Goal: Task Accomplishment & Management: Use online tool/utility

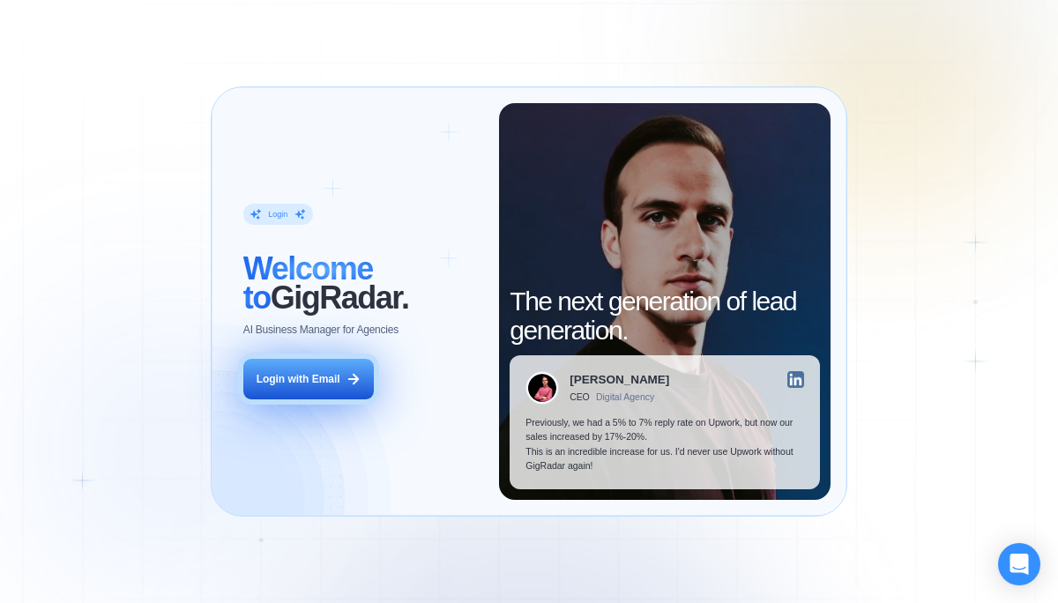
click at [340, 383] on button "Login with Email" at bounding box center [308, 379] width 131 height 41
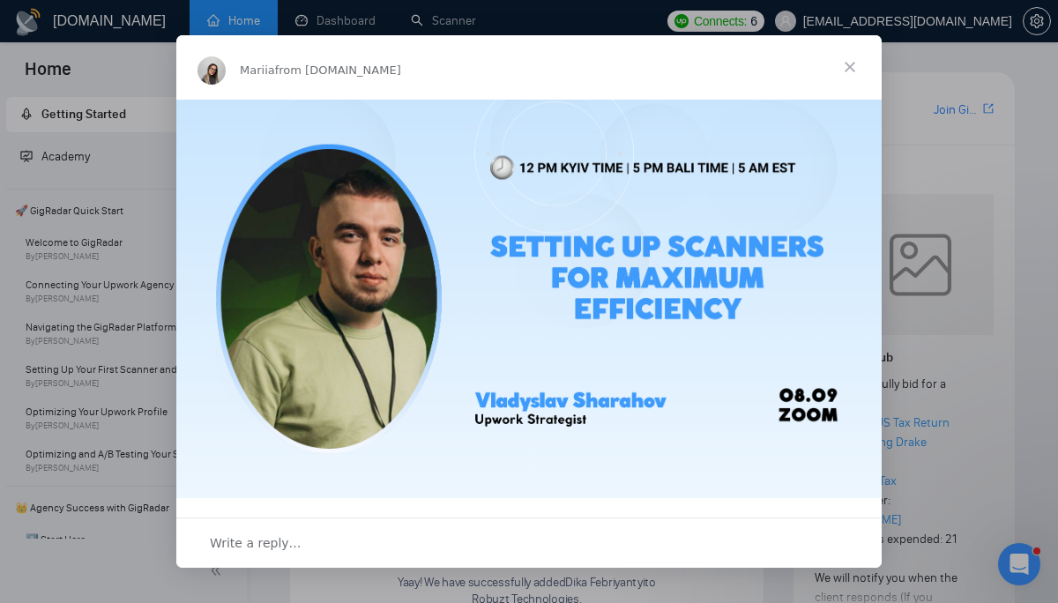
click at [844, 56] on span "Close" at bounding box center [851, 67] width 64 height 64
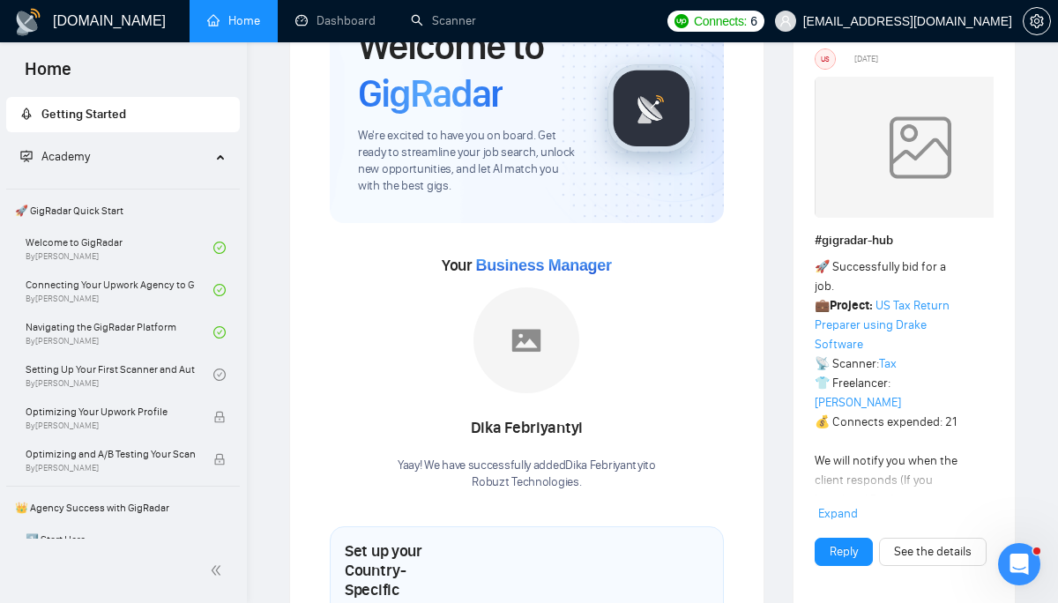
scroll to position [118, 0]
click at [916, 555] on link "See the details" at bounding box center [933, 551] width 78 height 19
click at [931, 542] on link "See the details" at bounding box center [933, 551] width 78 height 19
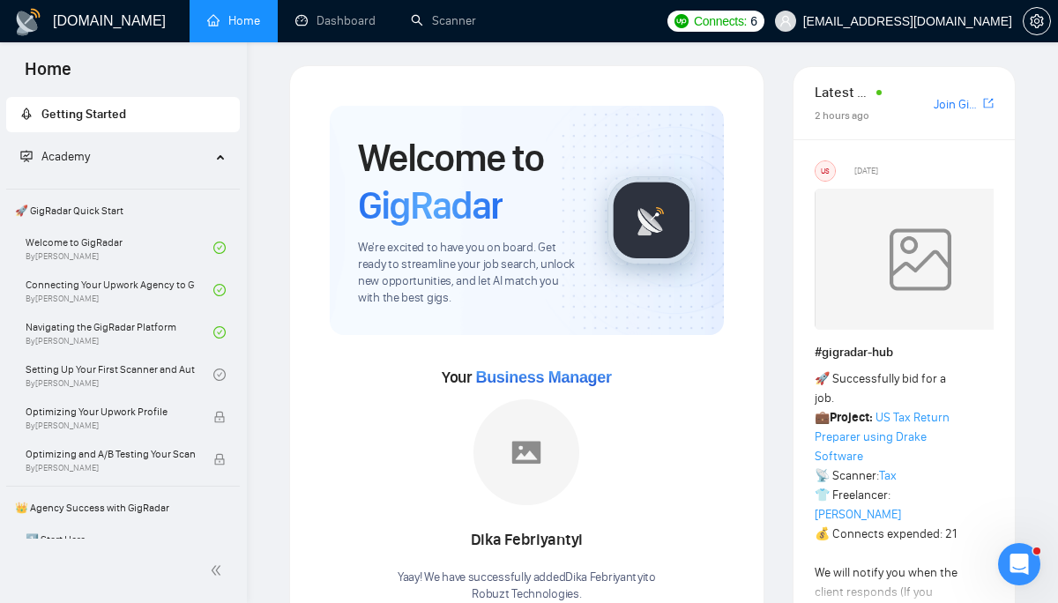
scroll to position [0, 0]
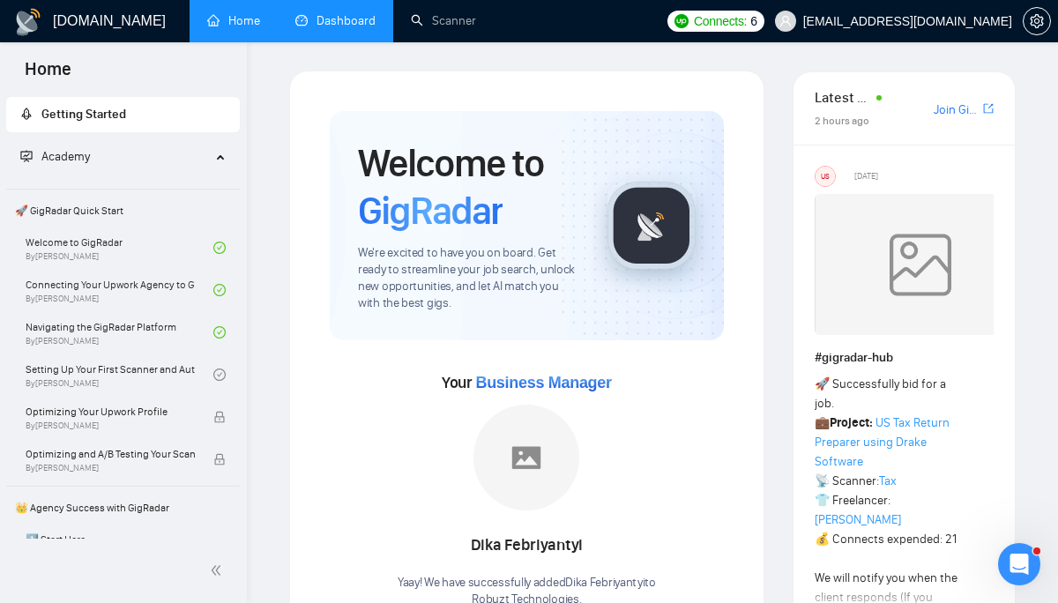
click at [323, 28] on link "Dashboard" at bounding box center [335, 20] width 80 height 15
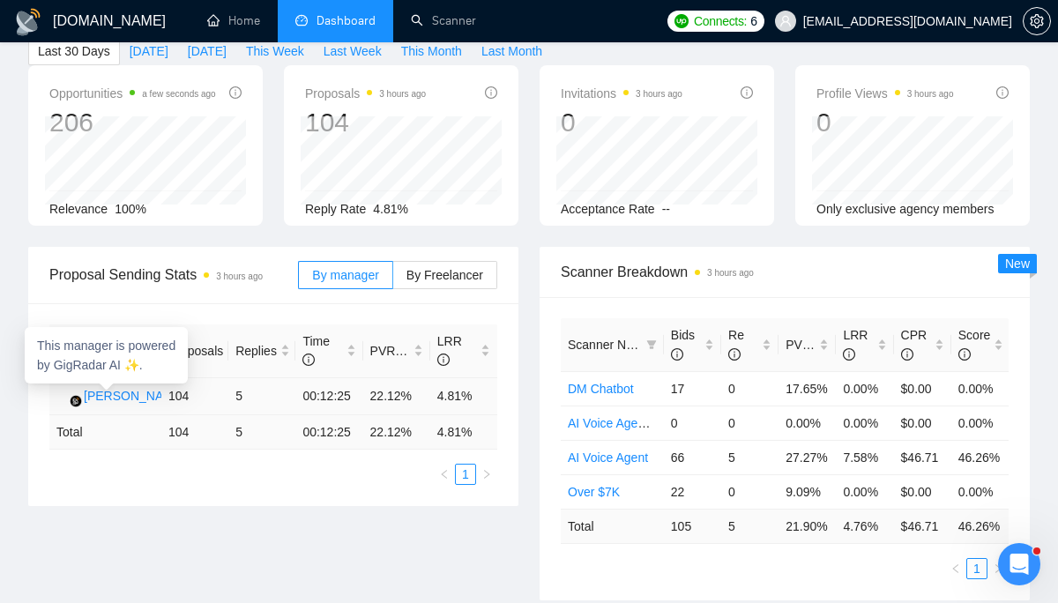
scroll to position [85, 0]
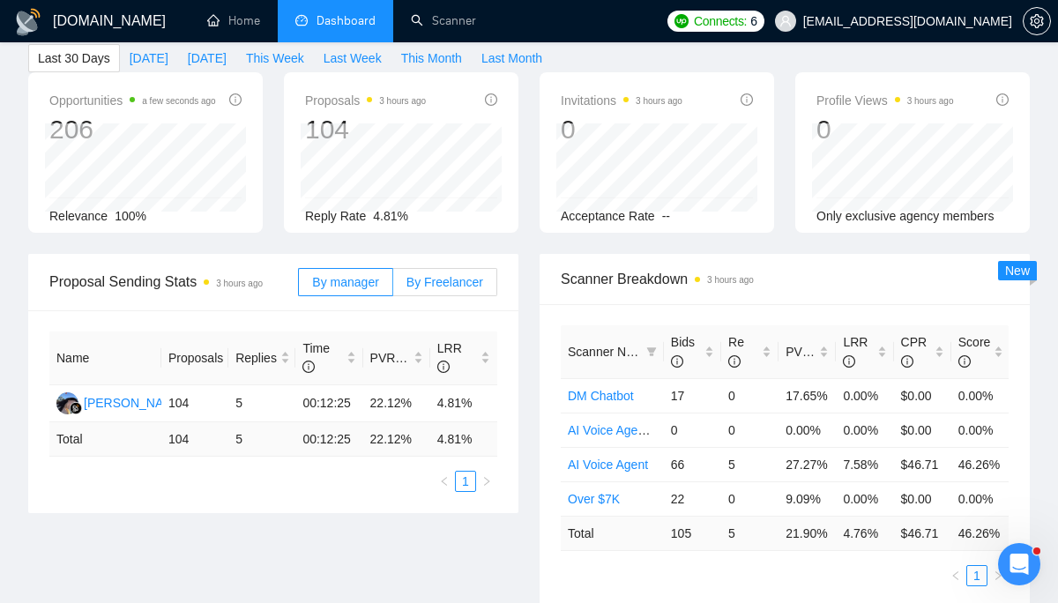
click at [446, 289] on label "By Freelancer" at bounding box center [445, 282] width 104 height 28
click at [393, 287] on input "By Freelancer" at bounding box center [393, 287] width 0 height 0
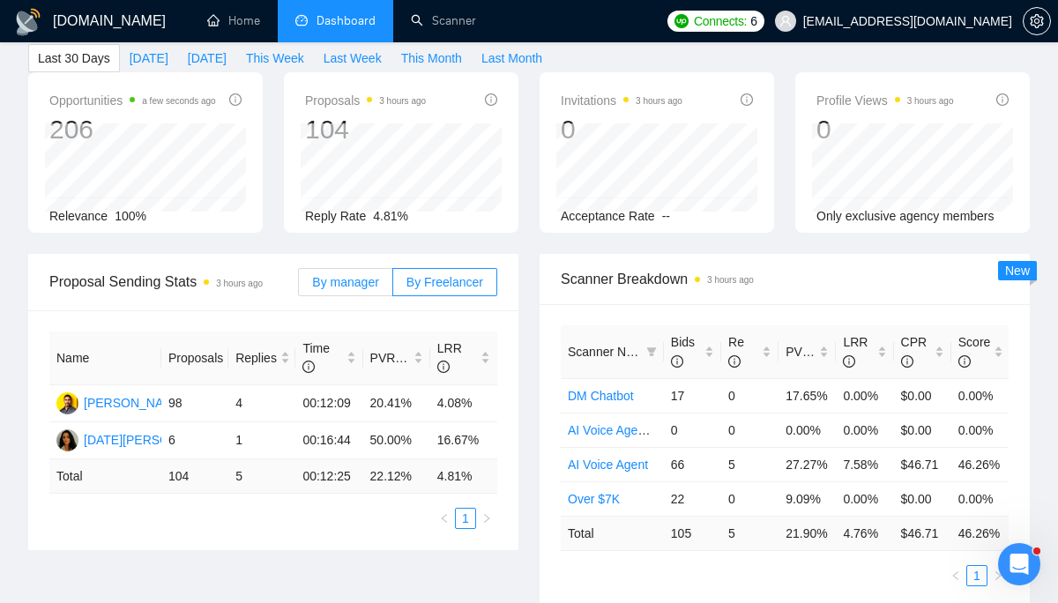
click at [363, 284] on span "By manager" at bounding box center [345, 282] width 66 height 14
click at [299, 287] on input "By manager" at bounding box center [299, 287] width 0 height 0
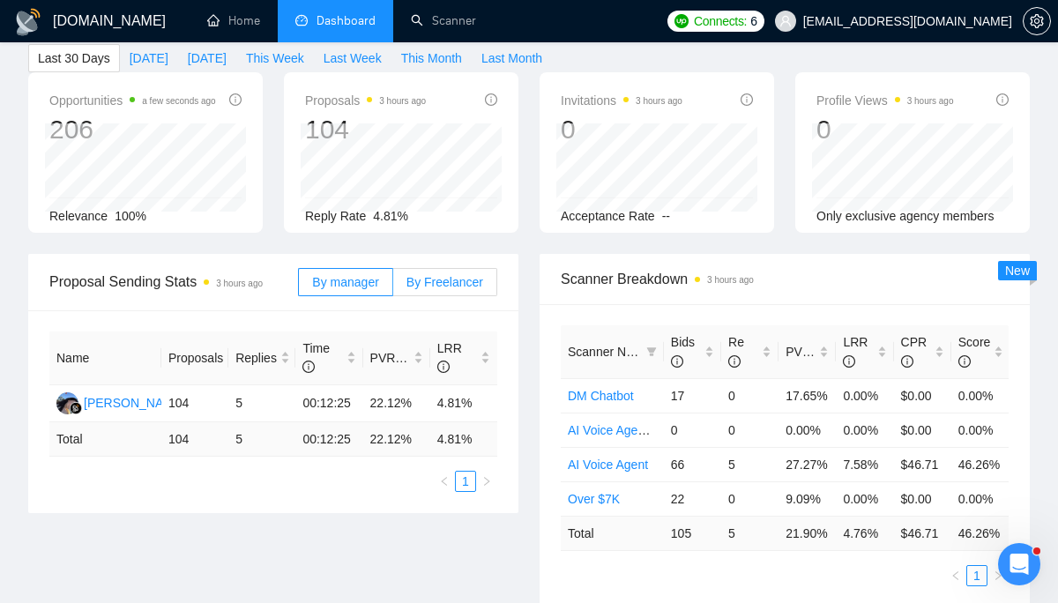
click at [421, 277] on span "By Freelancer" at bounding box center [445, 282] width 77 height 14
click at [393, 287] on input "By Freelancer" at bounding box center [393, 287] width 0 height 0
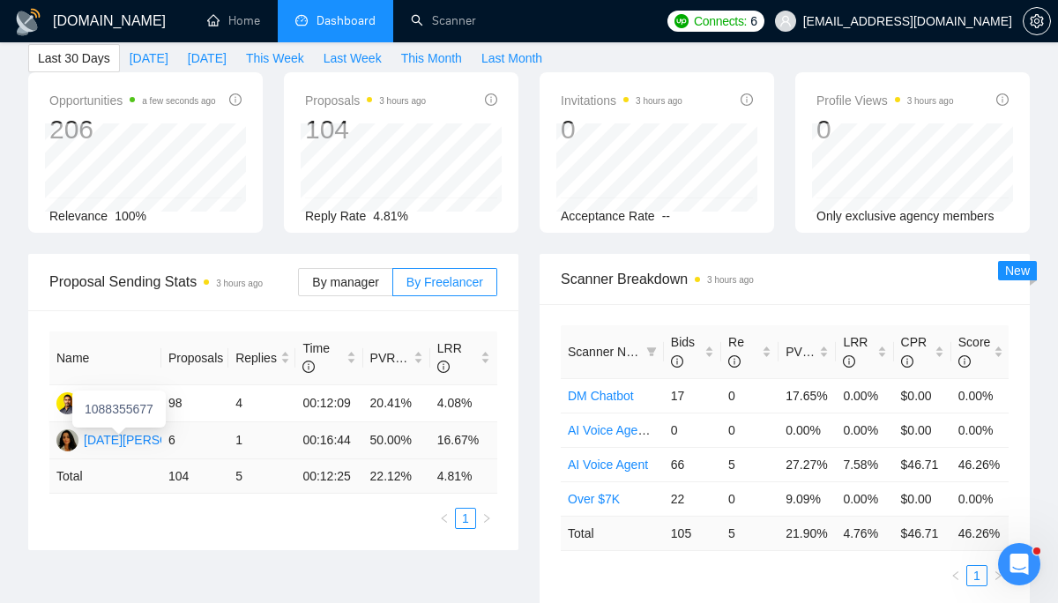
click at [130, 442] on div "[DATE][PERSON_NAME]" at bounding box center [154, 439] width 140 height 19
click at [135, 408] on div "[PERSON_NAME]" at bounding box center [134, 402] width 101 height 19
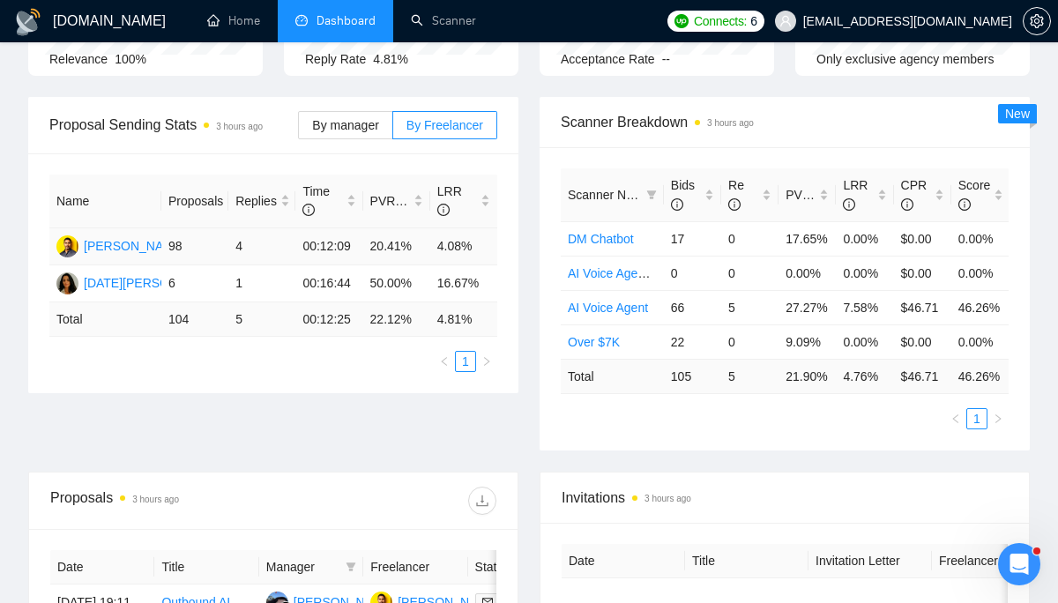
scroll to position [0, 0]
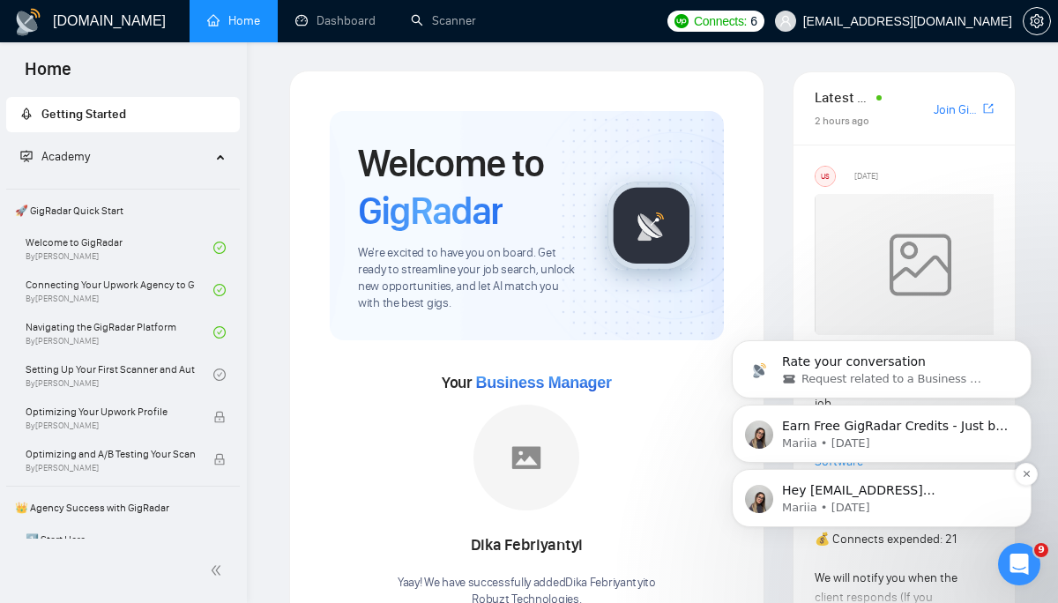
click at [901, 473] on div "Hey sabri@robuzt.com, Looks like your Upwork agency Robuzt Technologies ran out…" at bounding box center [882, 498] width 300 height 58
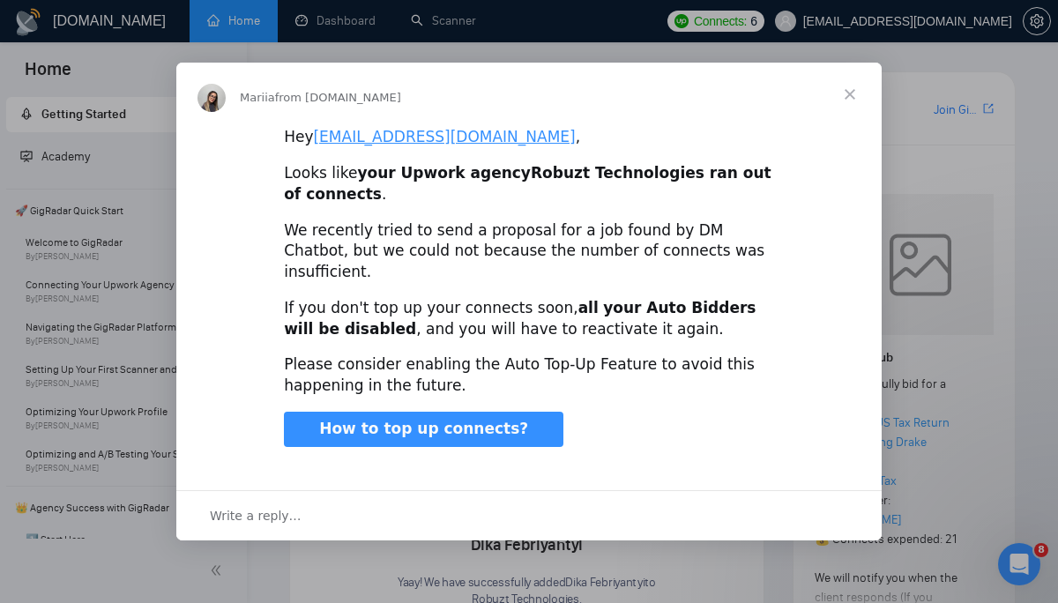
click at [861, 101] on span "Close" at bounding box center [851, 95] width 64 height 64
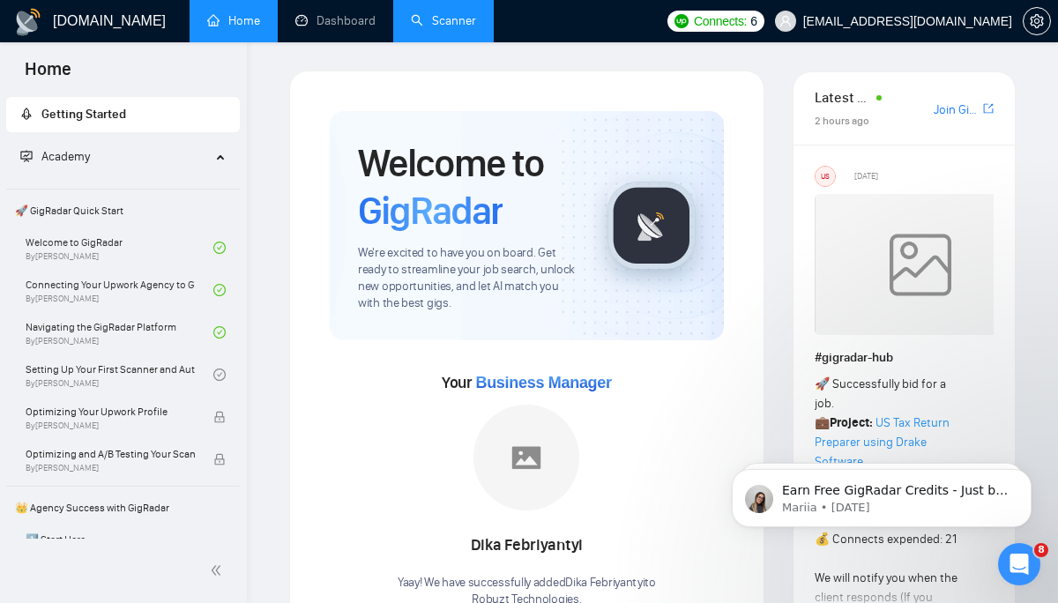
click at [411, 21] on link "Scanner" at bounding box center [443, 20] width 65 height 15
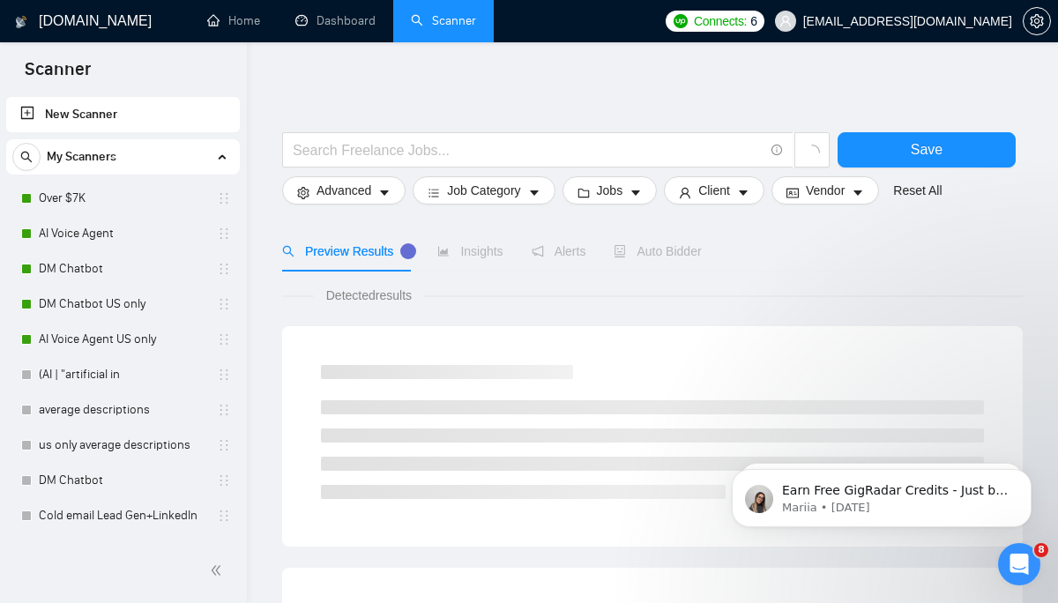
click at [108, 121] on link "New Scanner" at bounding box center [123, 114] width 206 height 35
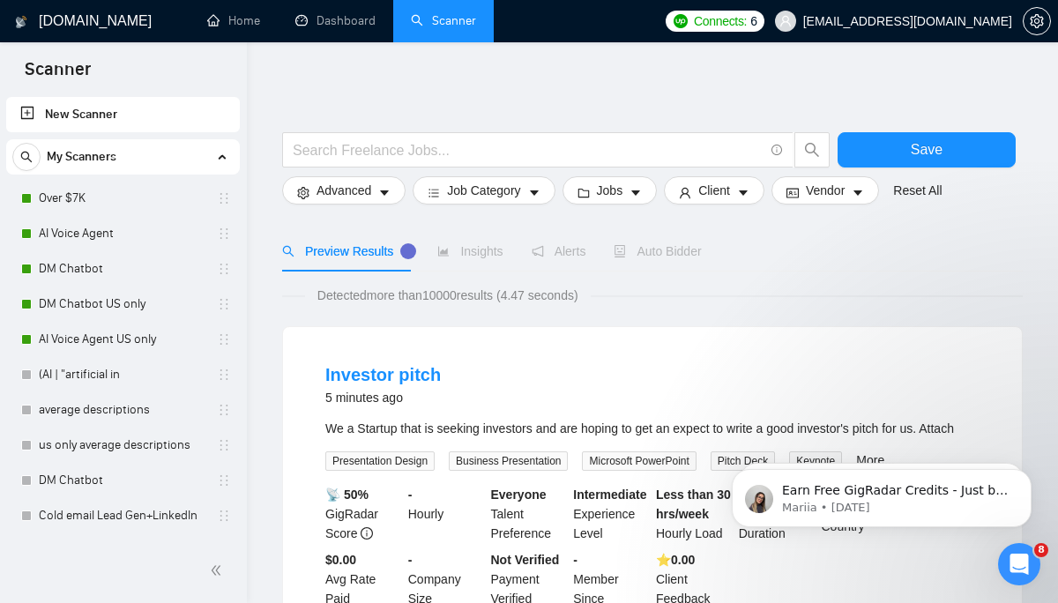
click at [101, 111] on link "New Scanner" at bounding box center [123, 114] width 206 height 35
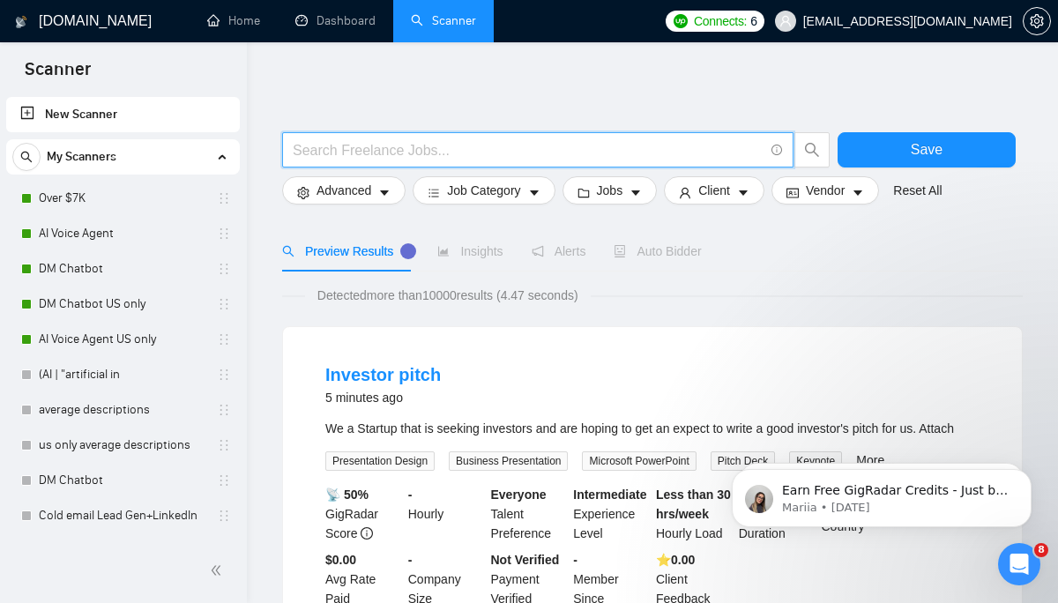
click at [429, 153] on input "text" at bounding box center [528, 150] width 471 height 22
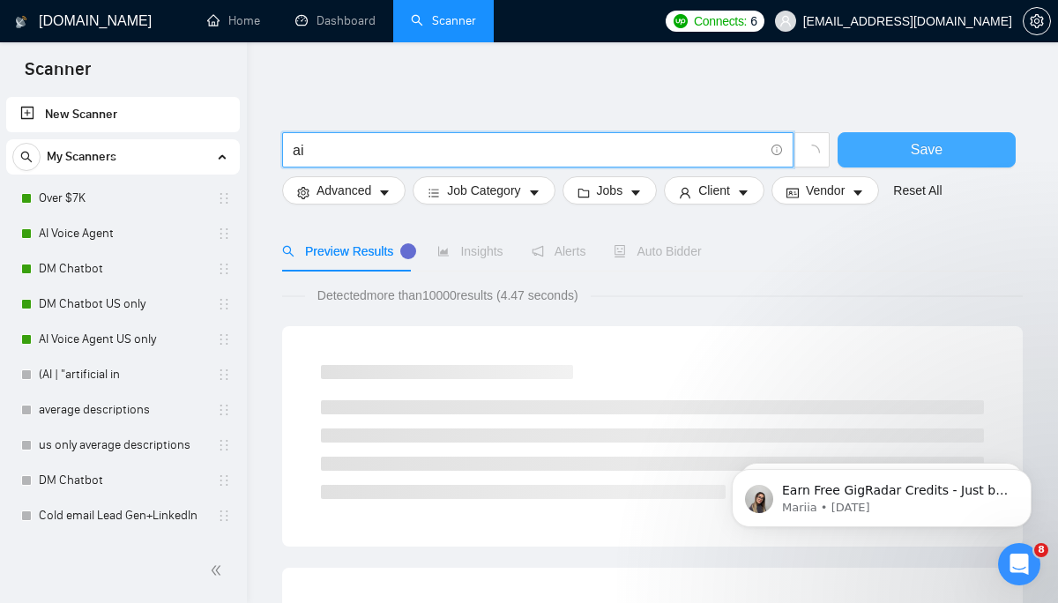
type input "ai"
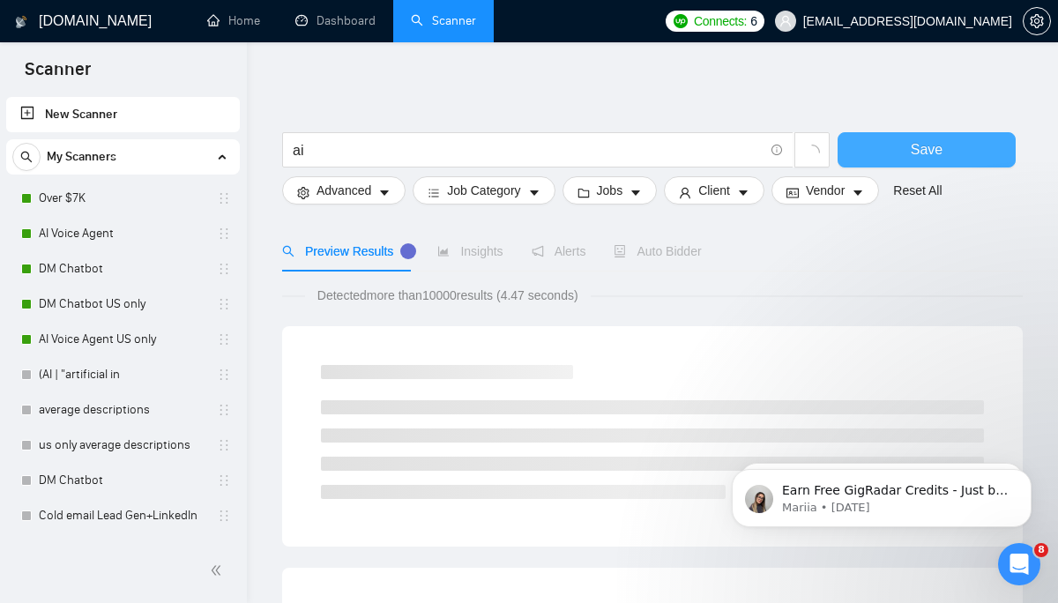
click at [905, 162] on button "Save" at bounding box center [927, 149] width 178 height 35
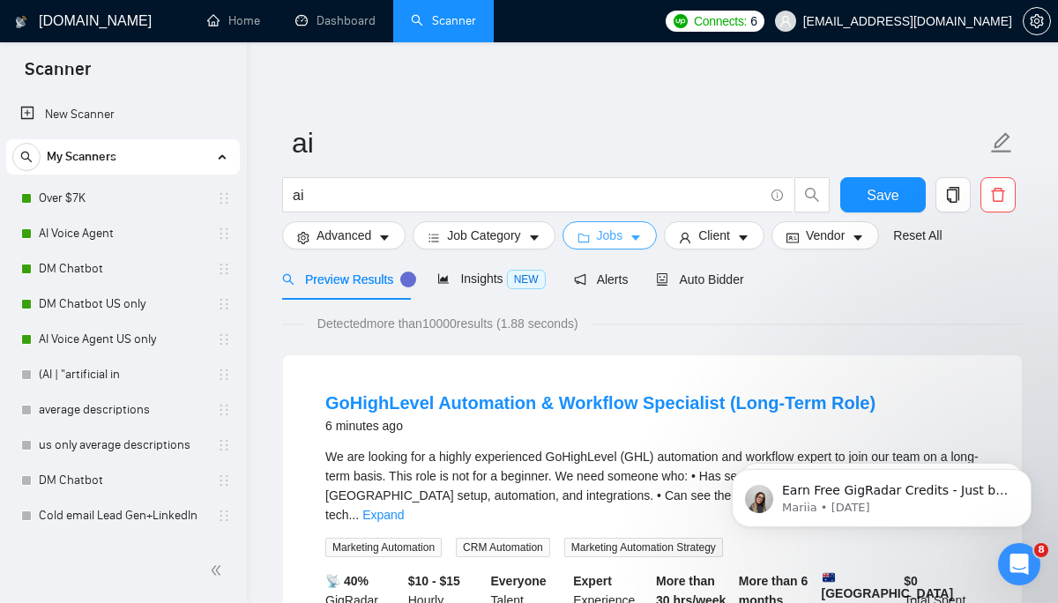
click at [617, 239] on span "Jobs" at bounding box center [610, 235] width 26 height 19
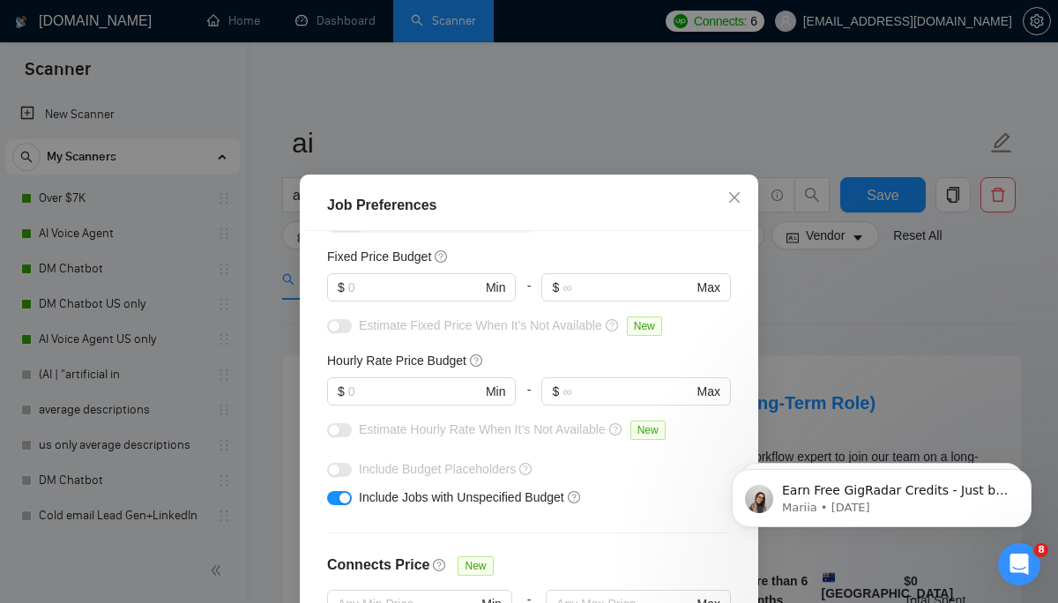
scroll to position [103, 0]
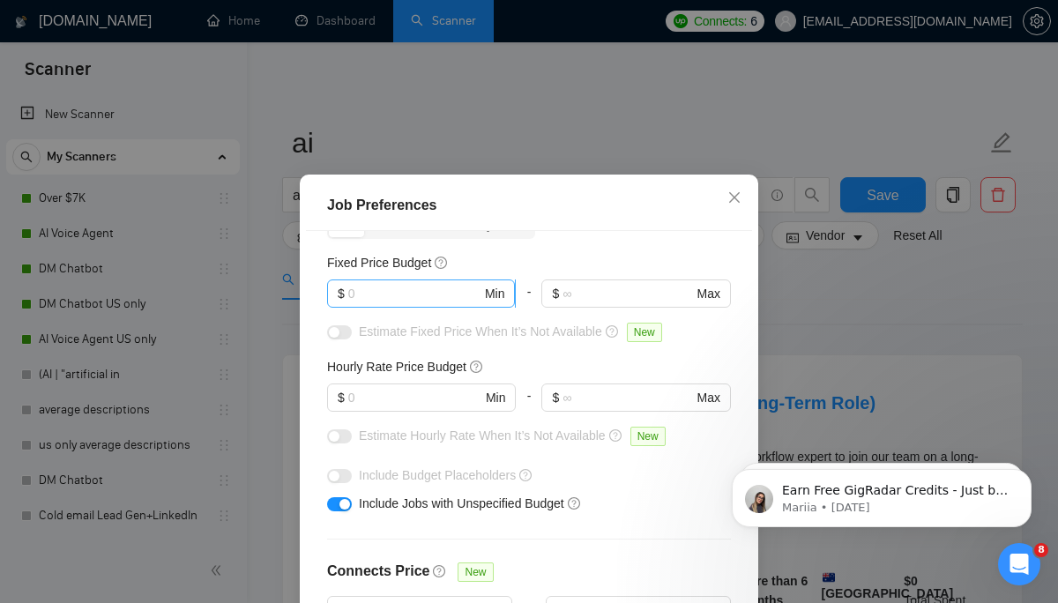
click at [449, 303] on input "text" at bounding box center [414, 293] width 133 height 19
click at [745, 193] on span "Close" at bounding box center [735, 199] width 48 height 48
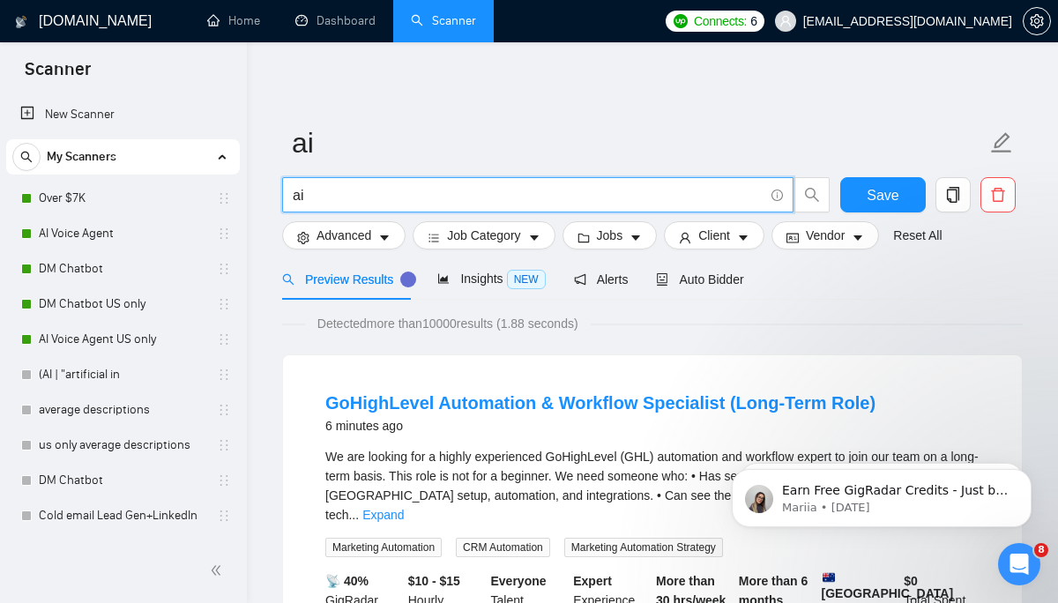
drag, startPoint x: 372, startPoint y: 191, endPoint x: 271, endPoint y: 193, distance: 101.5
type input "ghl"
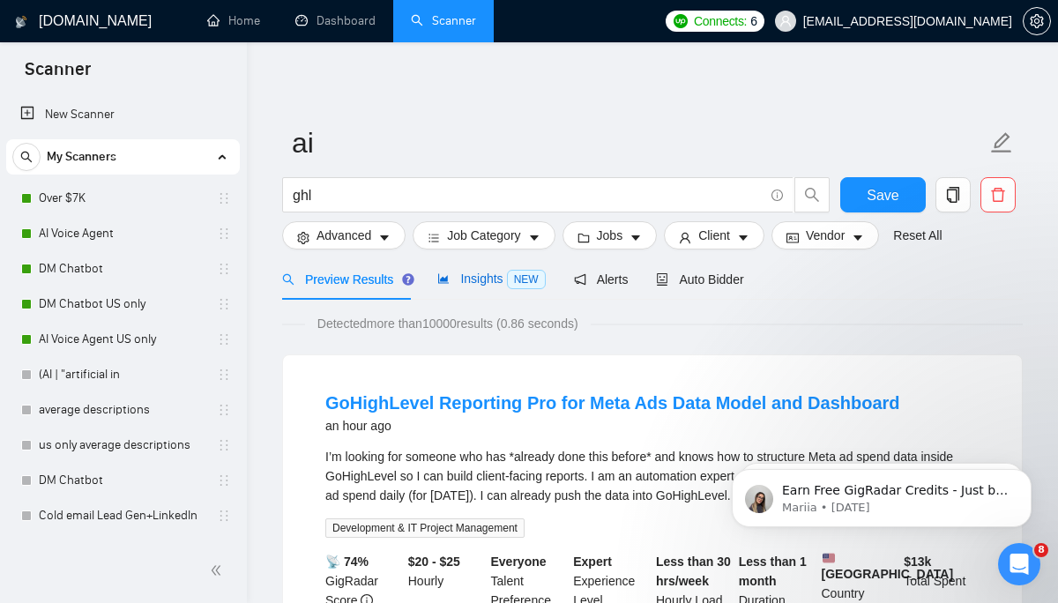
click at [507, 277] on span "Insights NEW" at bounding box center [492, 279] width 108 height 14
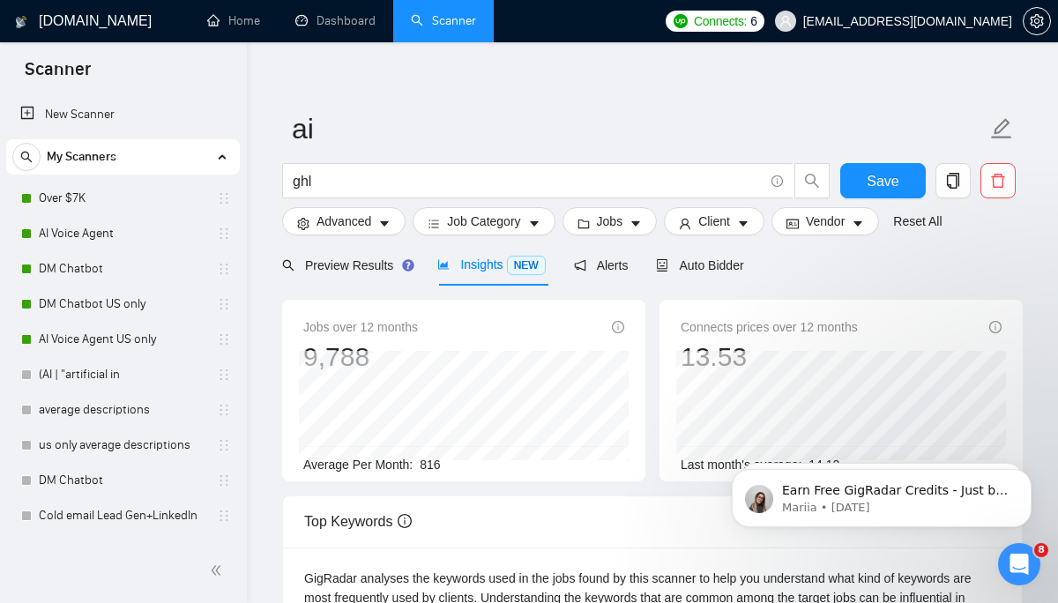
scroll to position [15, 0]
click at [744, 269] on span "Auto Bidder" at bounding box center [699, 265] width 87 height 14
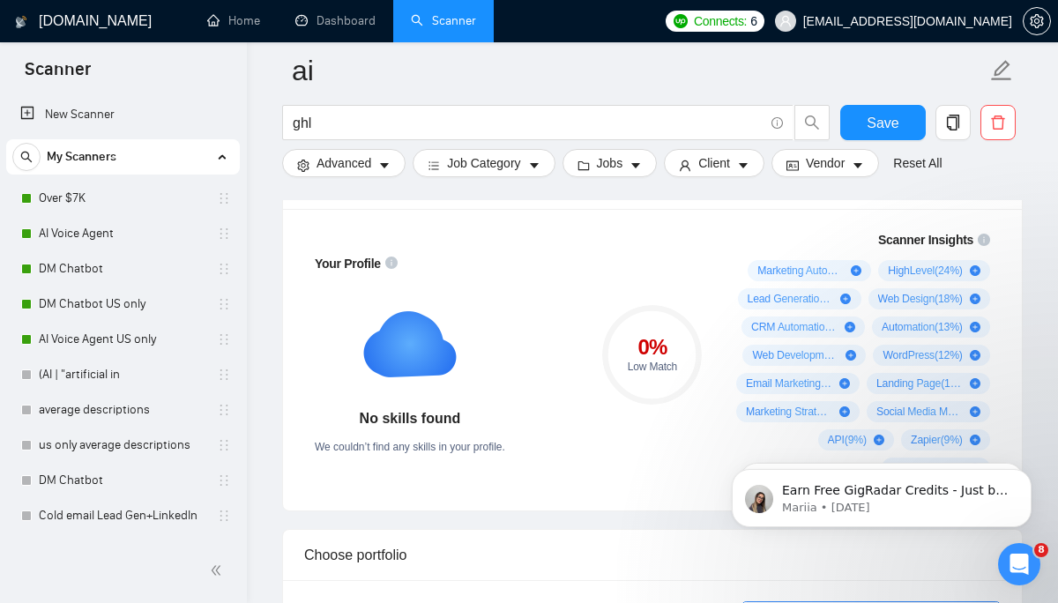
scroll to position [1258, 0]
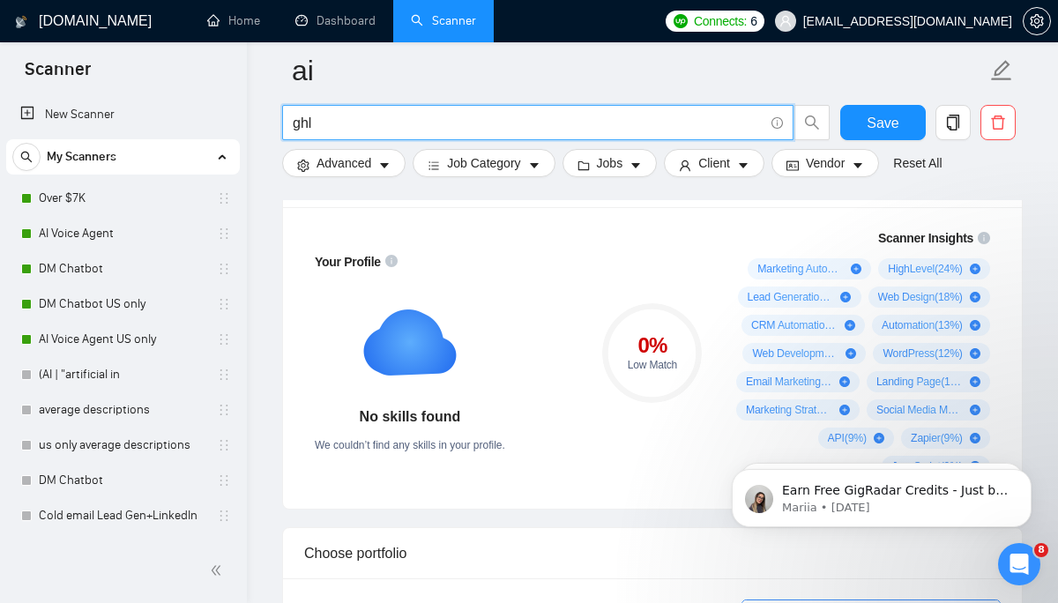
drag, startPoint x: 440, startPoint y: 120, endPoint x: 250, endPoint y: 144, distance: 192.0
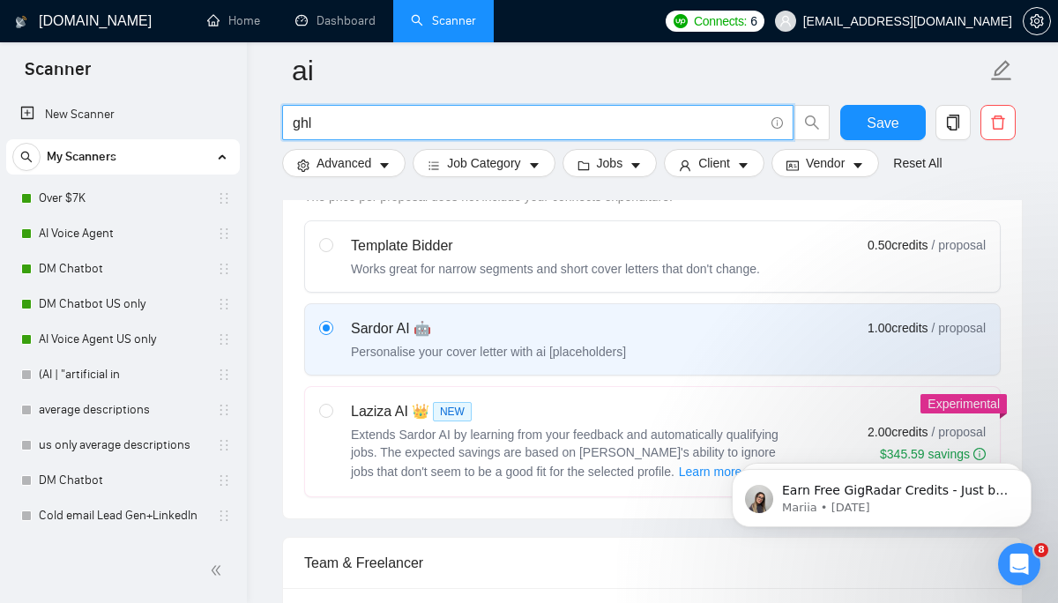
scroll to position [0, 0]
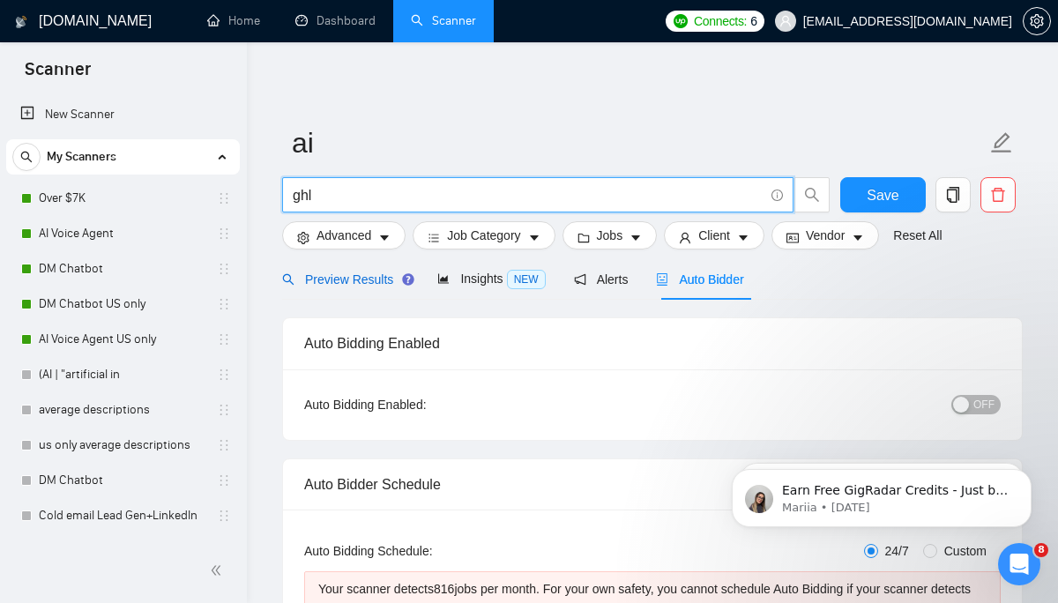
click at [363, 271] on div "Preview Results" at bounding box center [345, 279] width 127 height 19
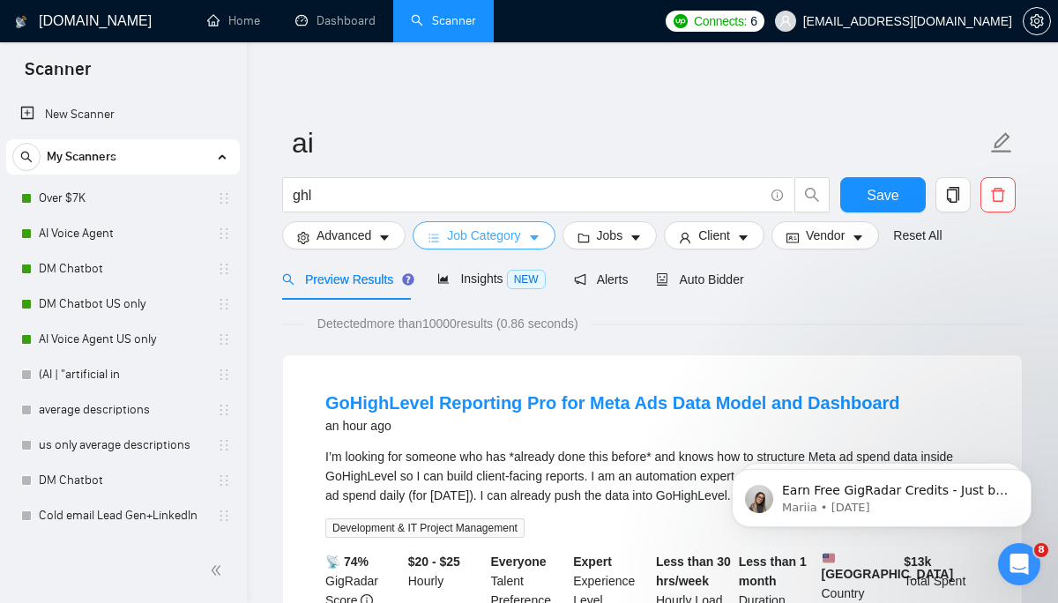
click at [541, 241] on icon "caret-down" at bounding box center [534, 238] width 12 height 12
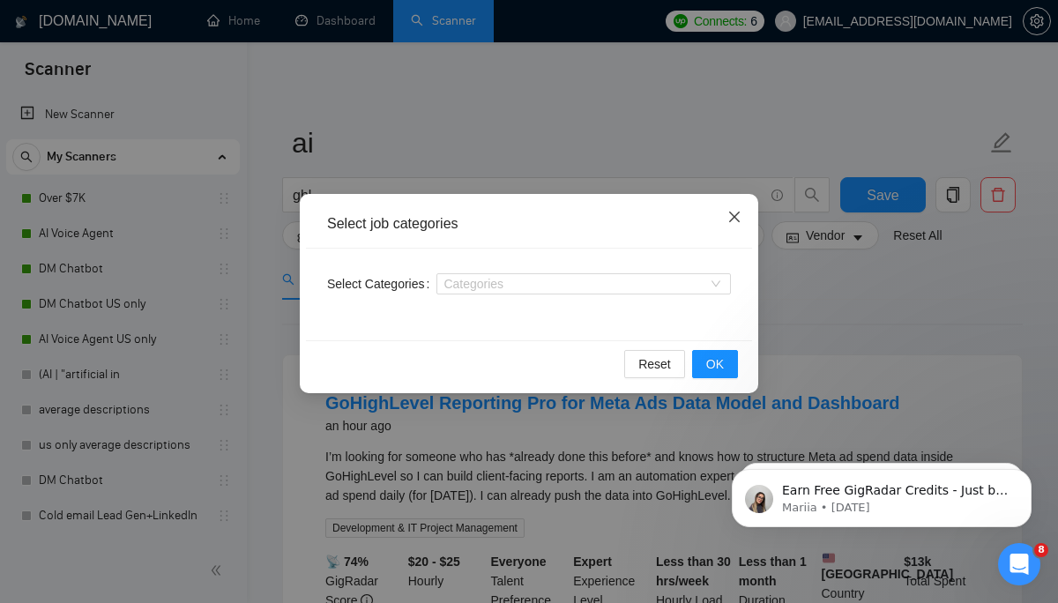
click at [731, 222] on icon "close" at bounding box center [735, 217] width 14 height 14
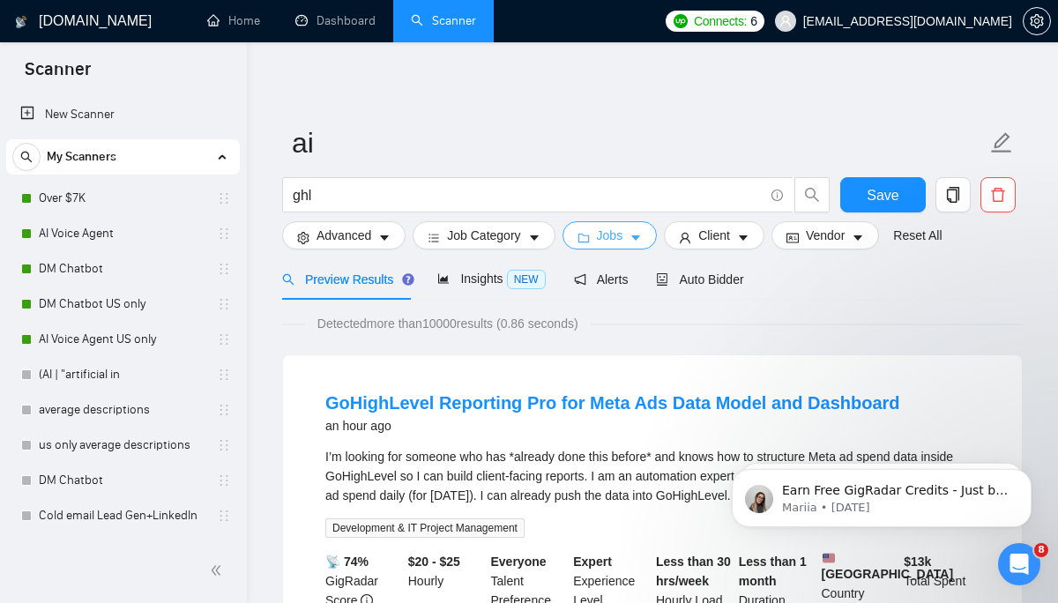
click at [587, 229] on button "Jobs" at bounding box center [610, 235] width 95 height 28
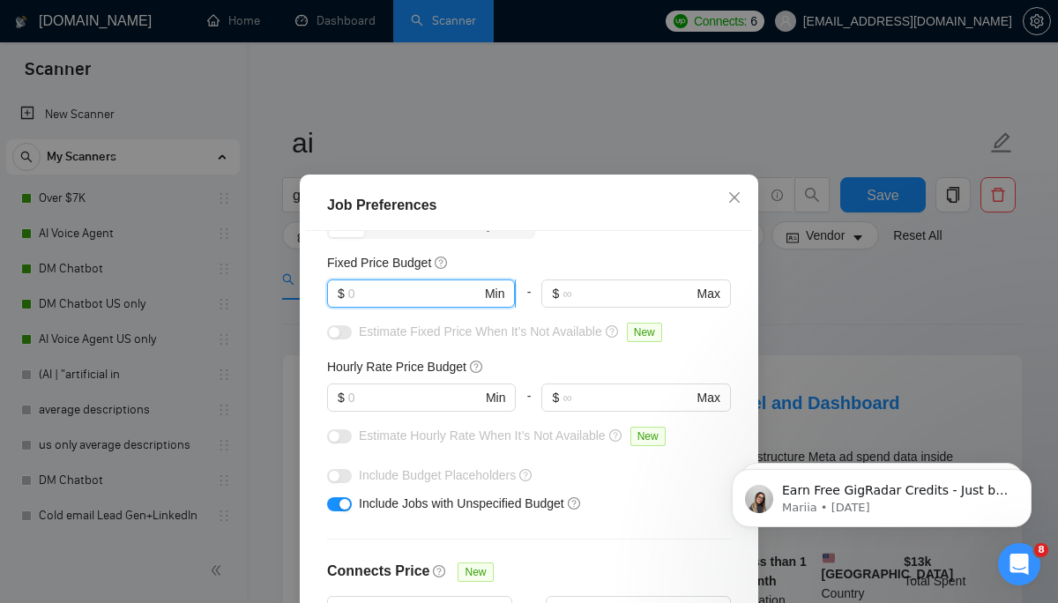
click at [420, 297] on input "text" at bounding box center [414, 293] width 133 height 19
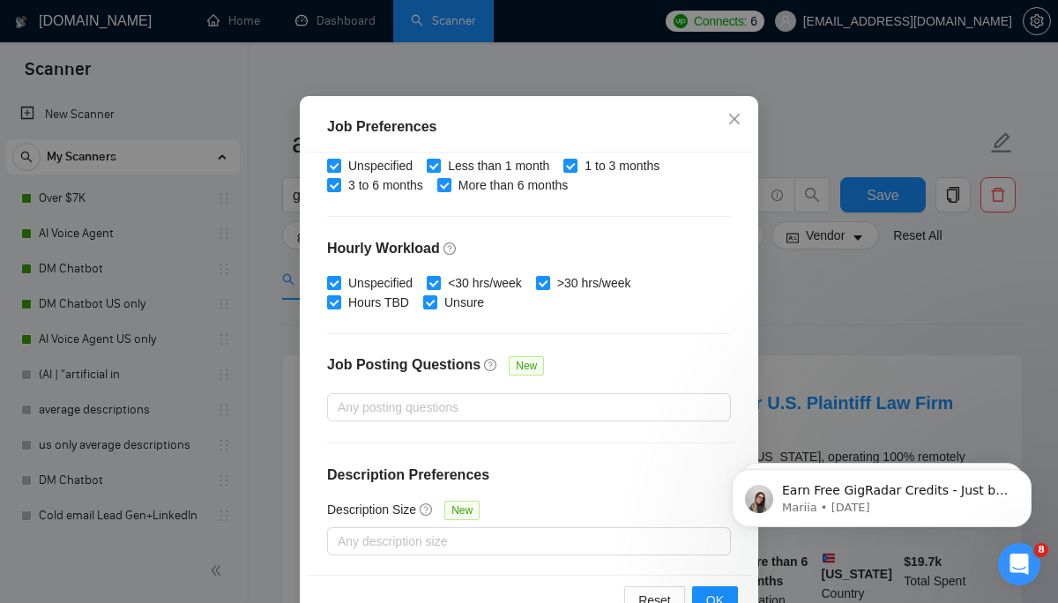
scroll to position [128, 0]
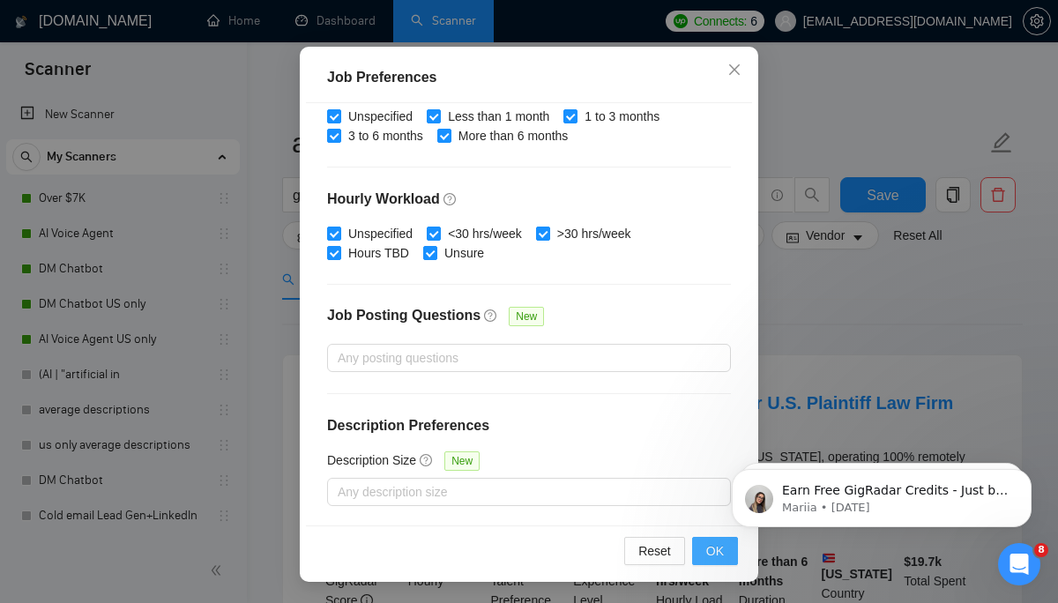
type input "1000"
click at [700, 550] on button "OK" at bounding box center [715, 551] width 46 height 28
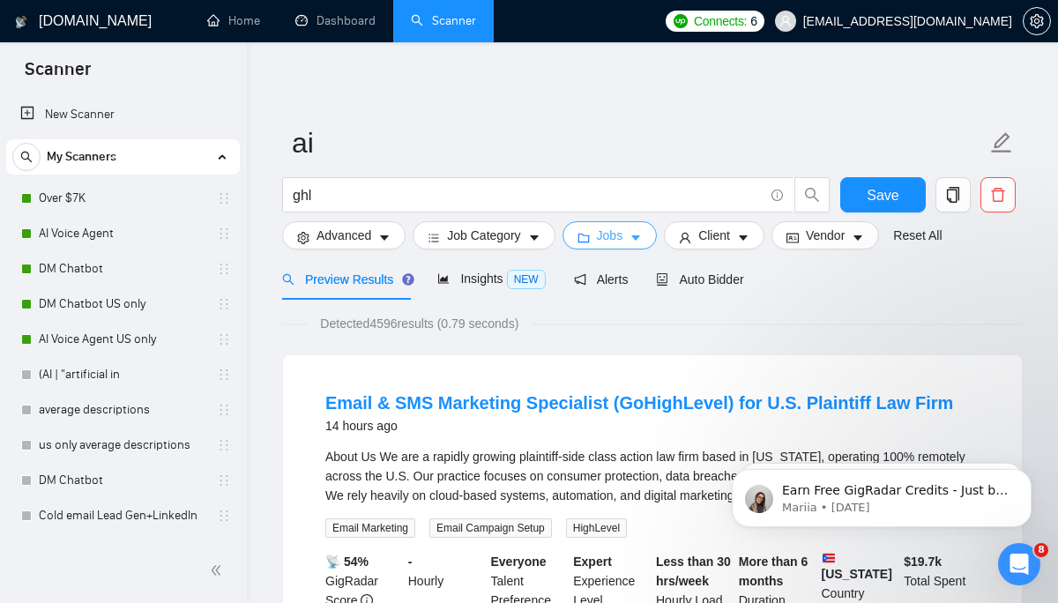
click at [623, 228] on span "Jobs" at bounding box center [610, 235] width 26 height 19
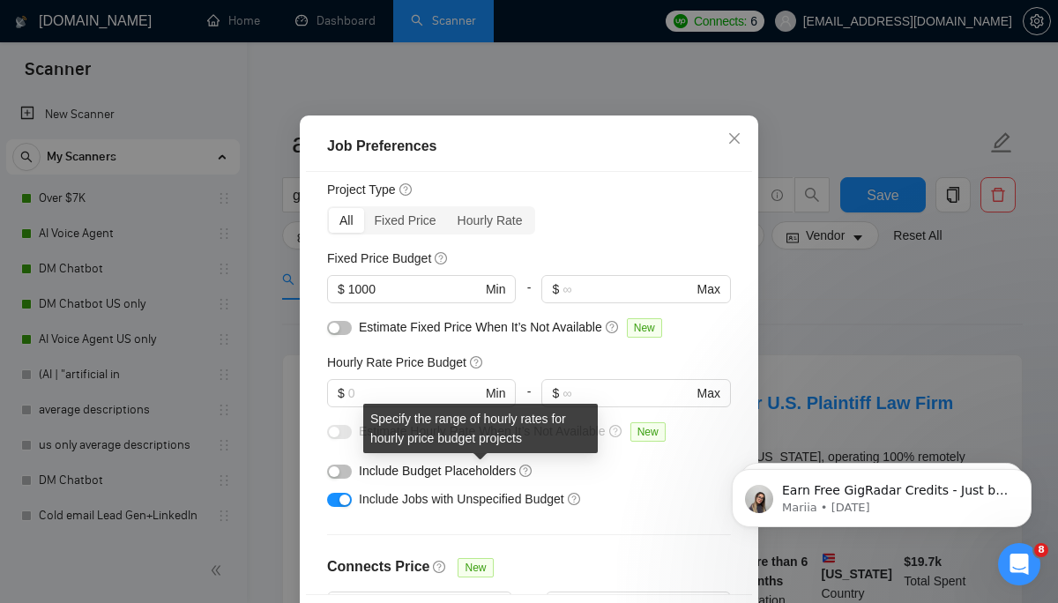
scroll to position [50, 0]
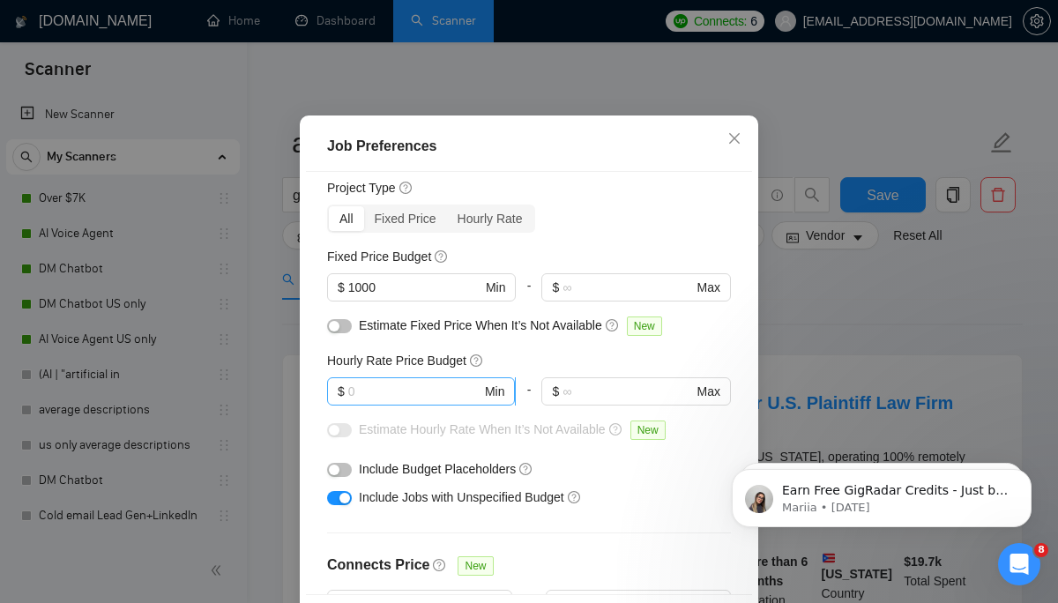
click at [422, 401] on input "text" at bounding box center [414, 391] width 133 height 19
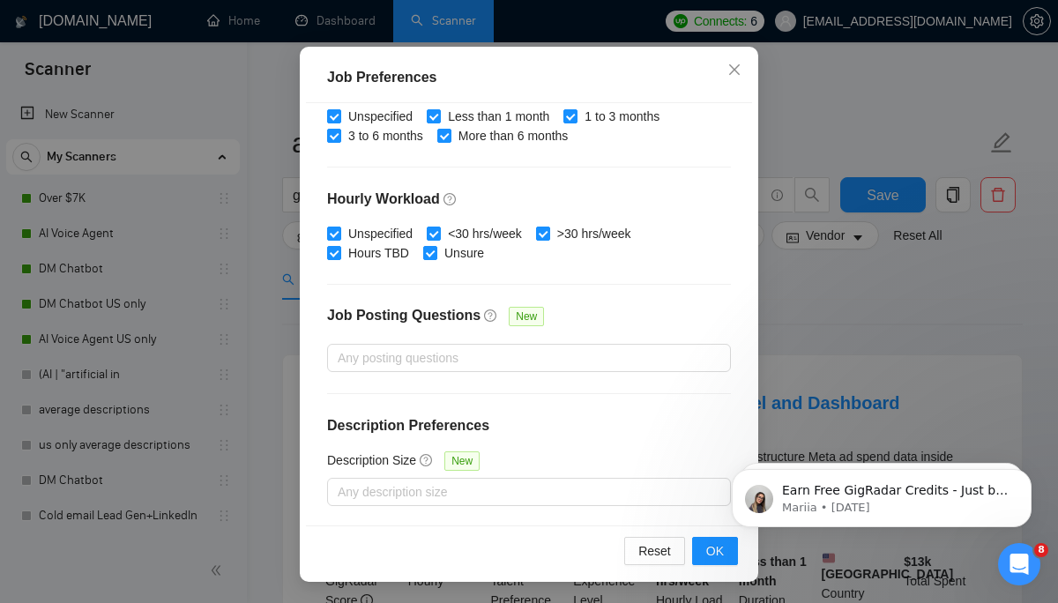
scroll to position [4, 0]
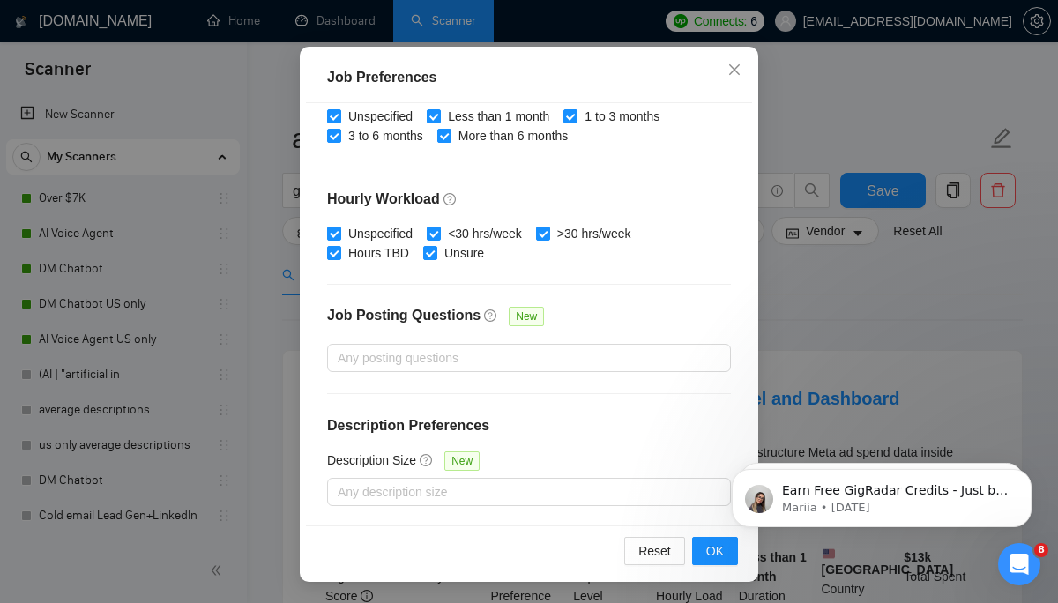
type input "15"
click at [719, 551] on html "Earn Free GigRadar Credits - Just by Sharing Your Story! 💬 Want more credits fo…" at bounding box center [882, 493] width 353 height 123
click at [712, 554] on span "OK" at bounding box center [716, 551] width 18 height 19
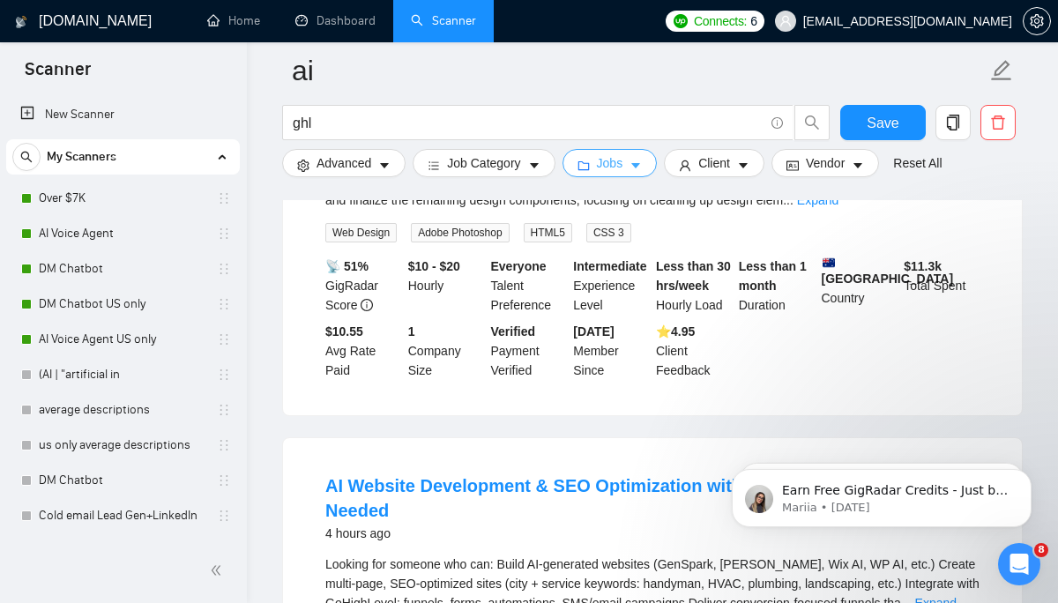
scroll to position [1043, 0]
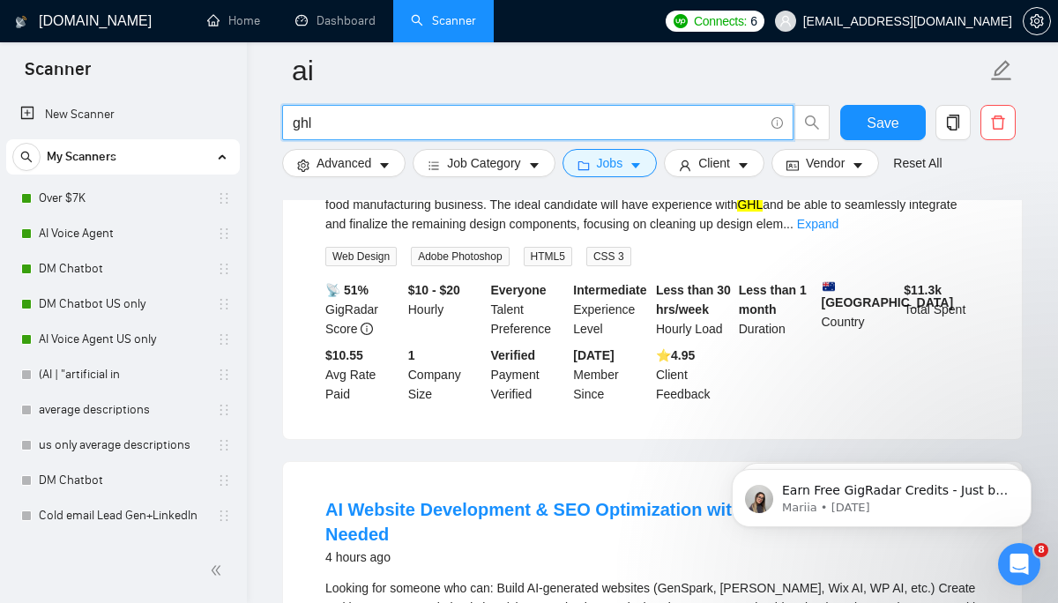
drag, startPoint x: 396, startPoint y: 118, endPoint x: 247, endPoint y: 103, distance: 149.8
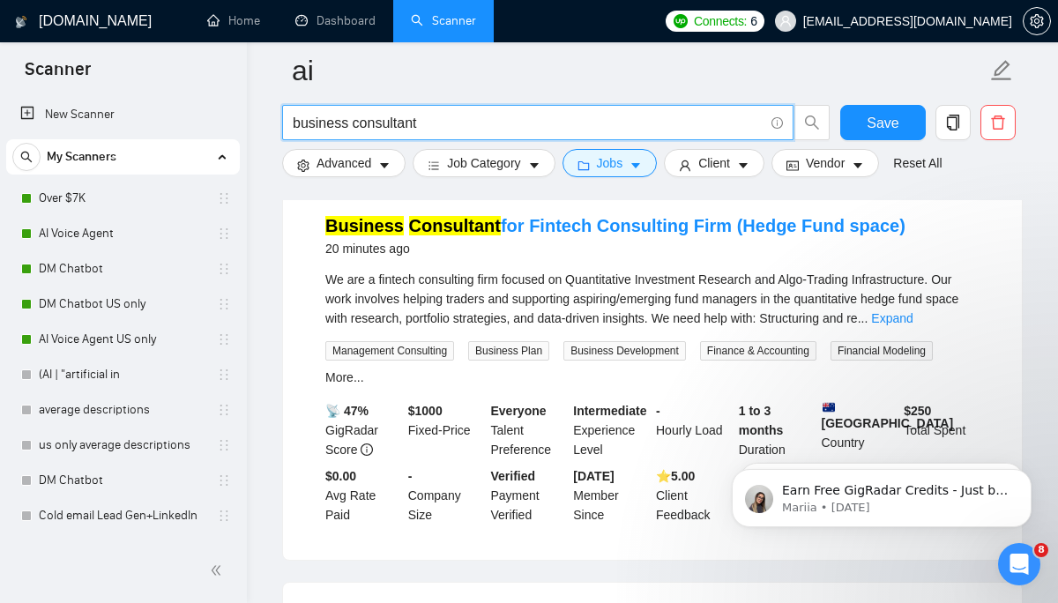
scroll to position [187, 0]
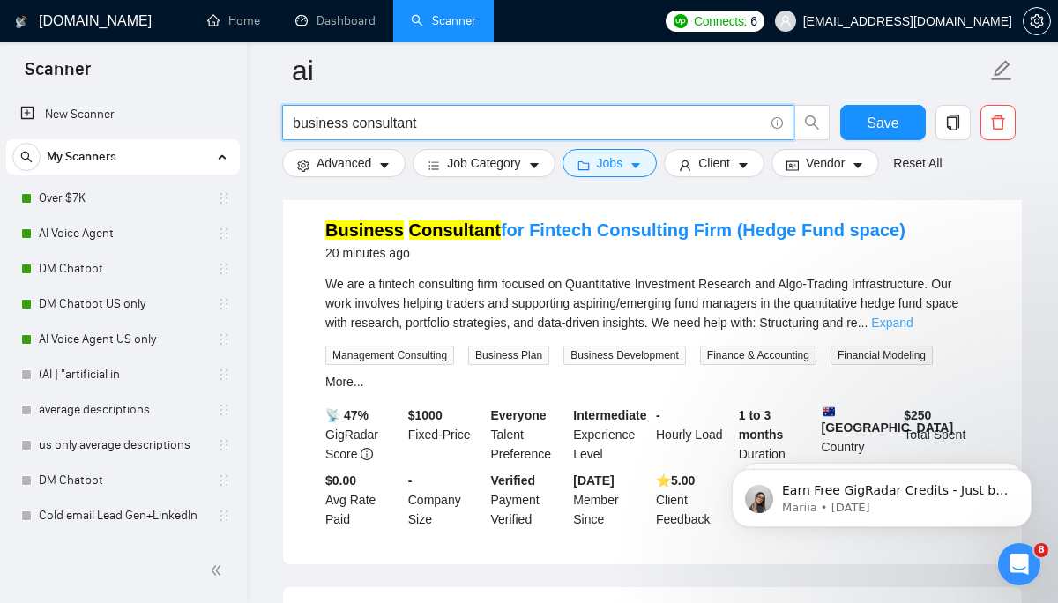
click at [913, 320] on link "Expand" at bounding box center [891, 323] width 41 height 14
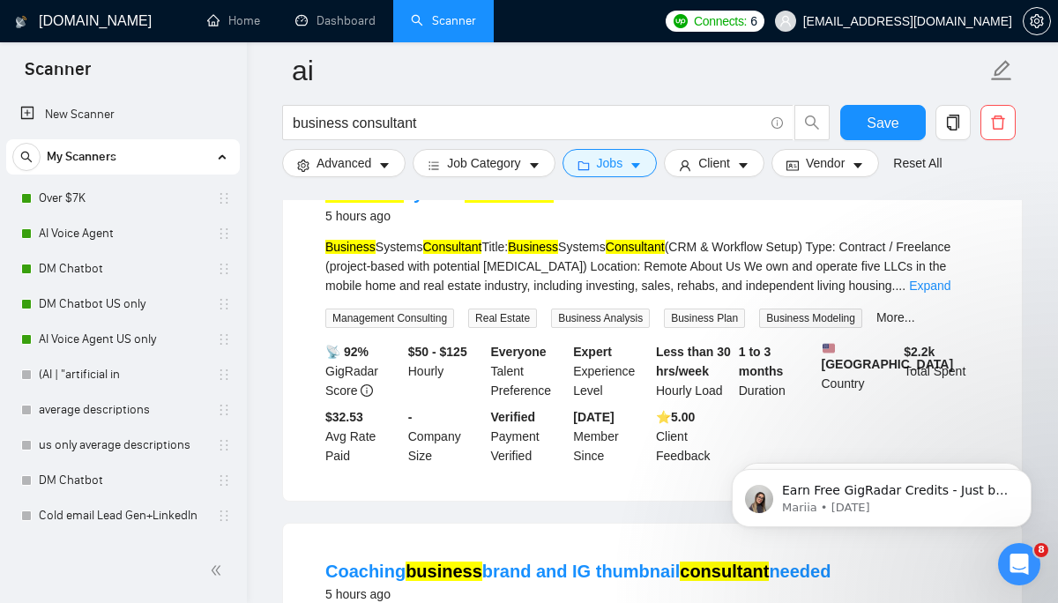
scroll to position [1663, 0]
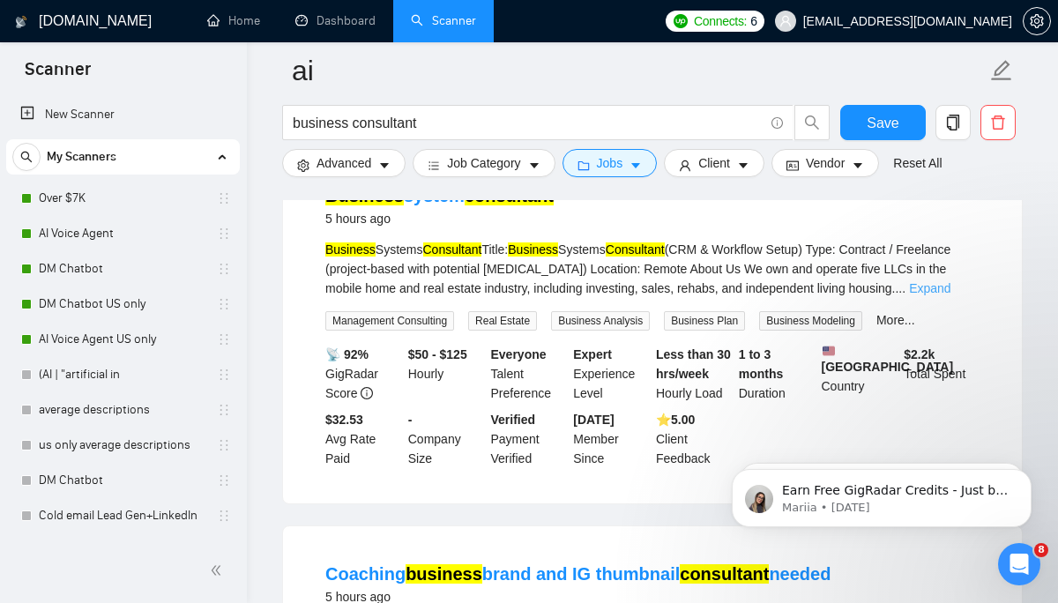
click at [949, 295] on link "Expand" at bounding box center [929, 288] width 41 height 14
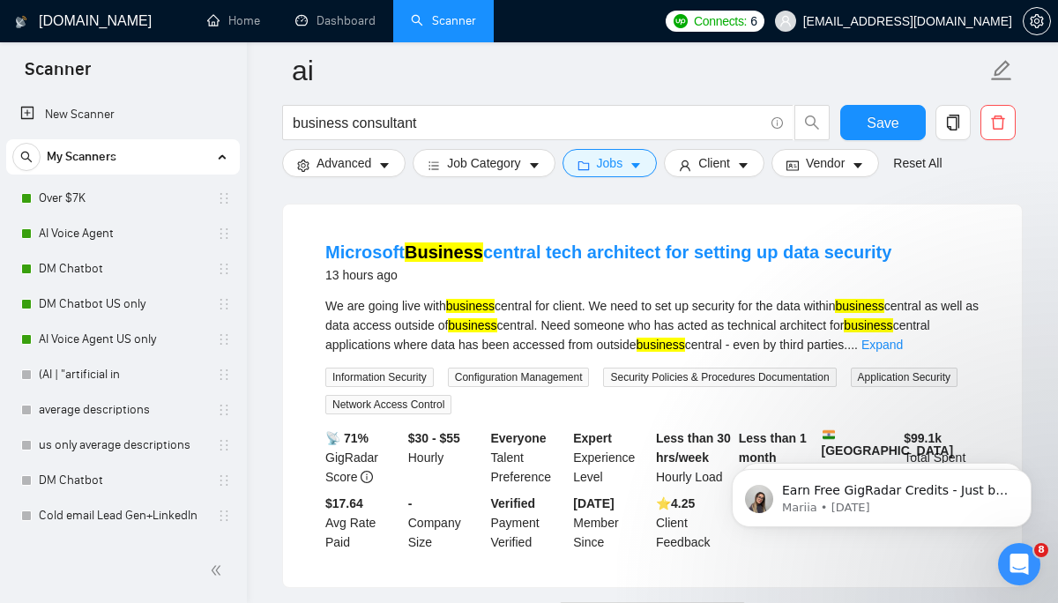
scroll to position [4354, 0]
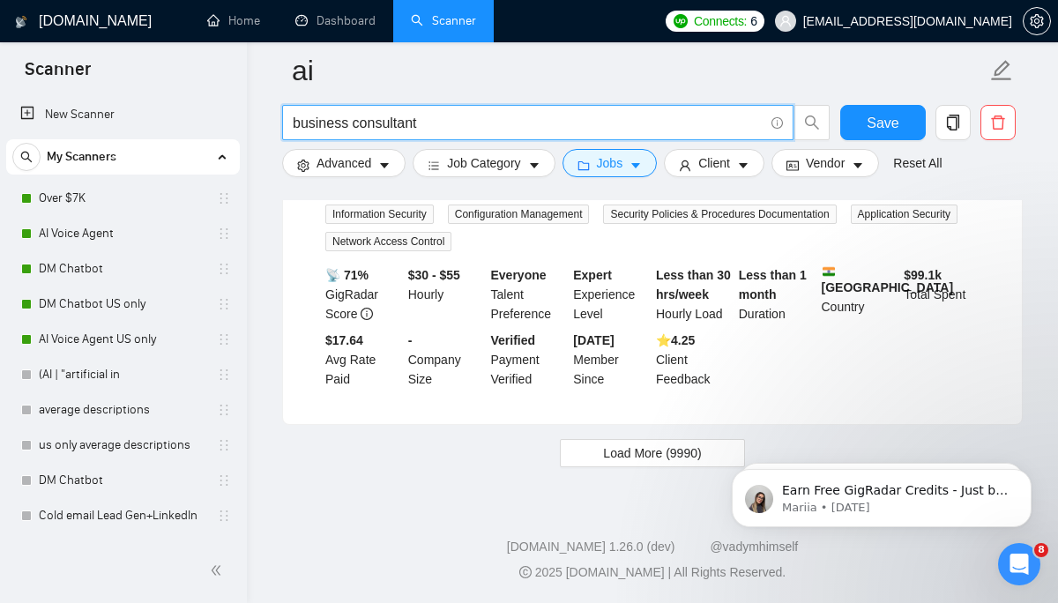
click at [411, 123] on input "business consultant" at bounding box center [528, 123] width 471 height 22
type input "b"
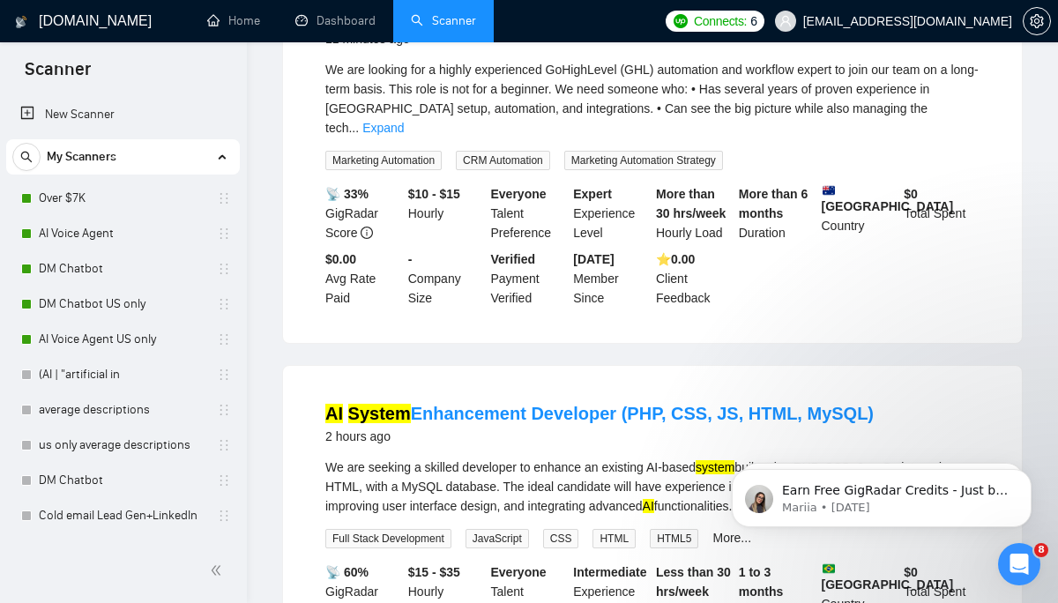
scroll to position [0, 0]
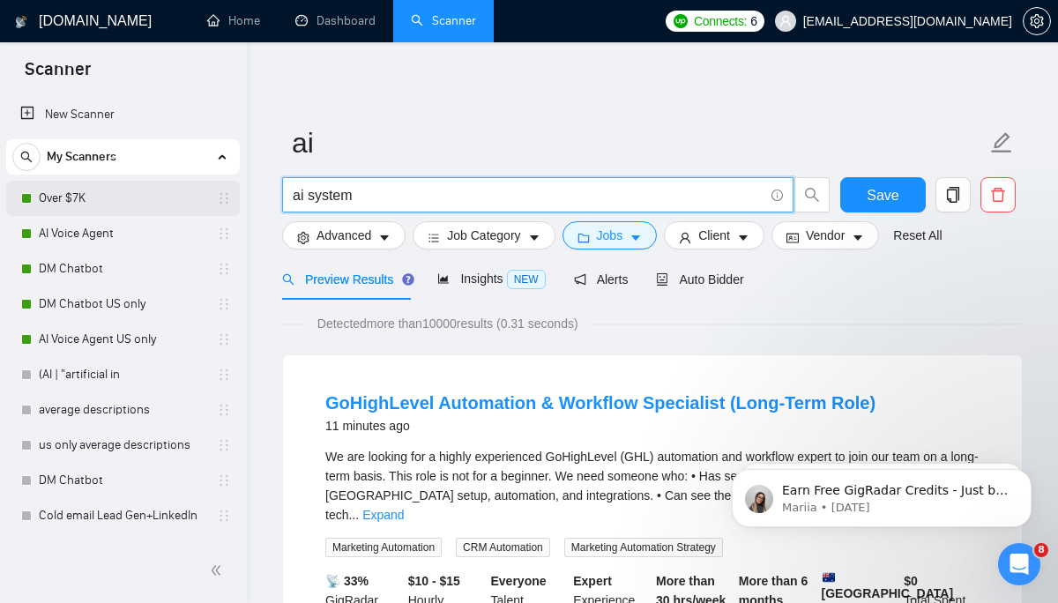
drag, startPoint x: 372, startPoint y: 202, endPoint x: 203, endPoint y: 198, distance: 169.4
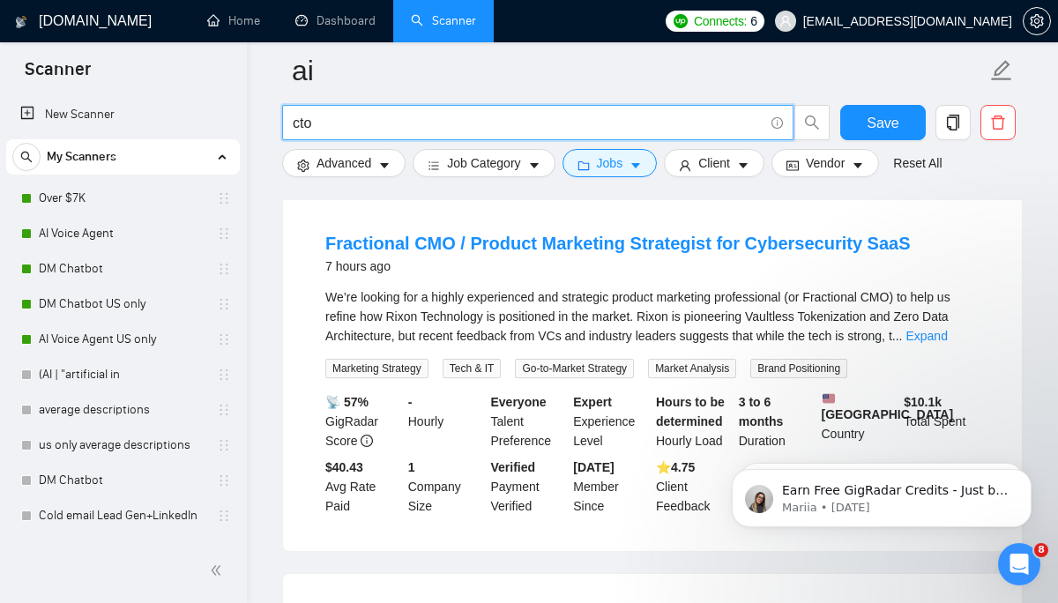
scroll to position [176, 0]
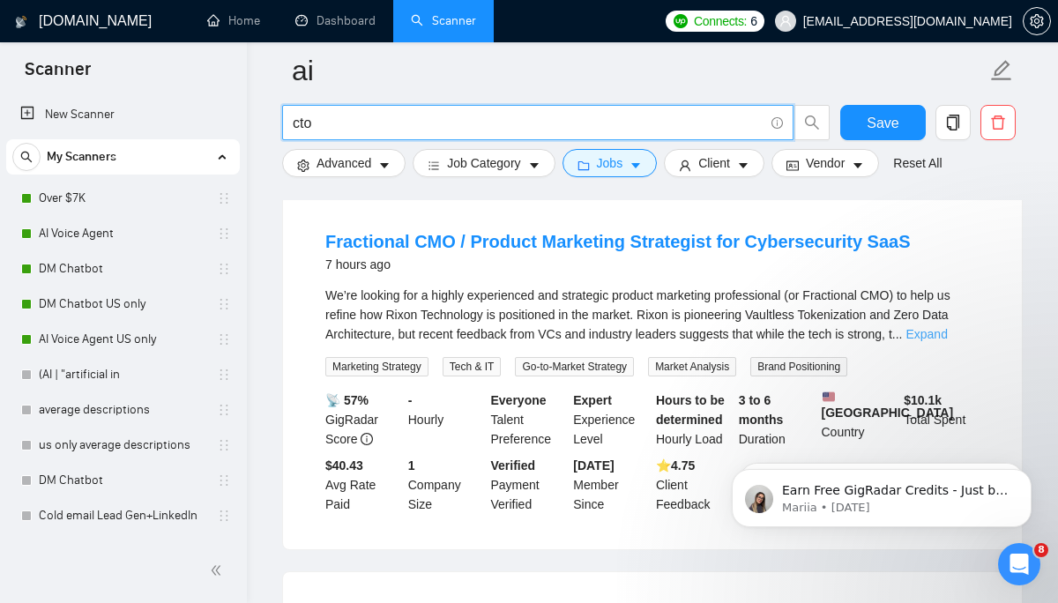
click at [941, 337] on link "Expand" at bounding box center [926, 334] width 41 height 14
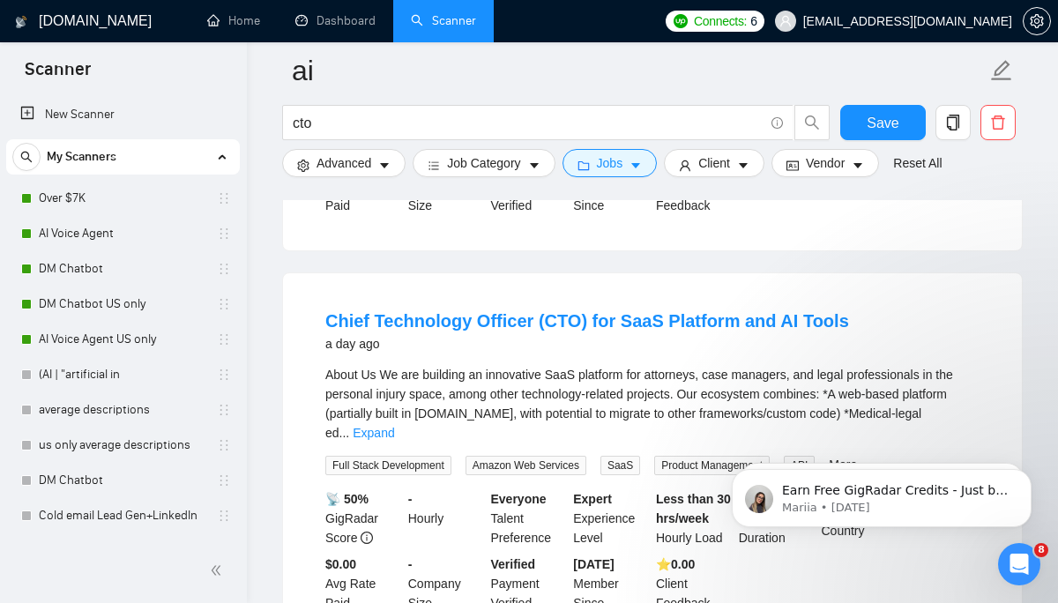
scroll to position [812, 0]
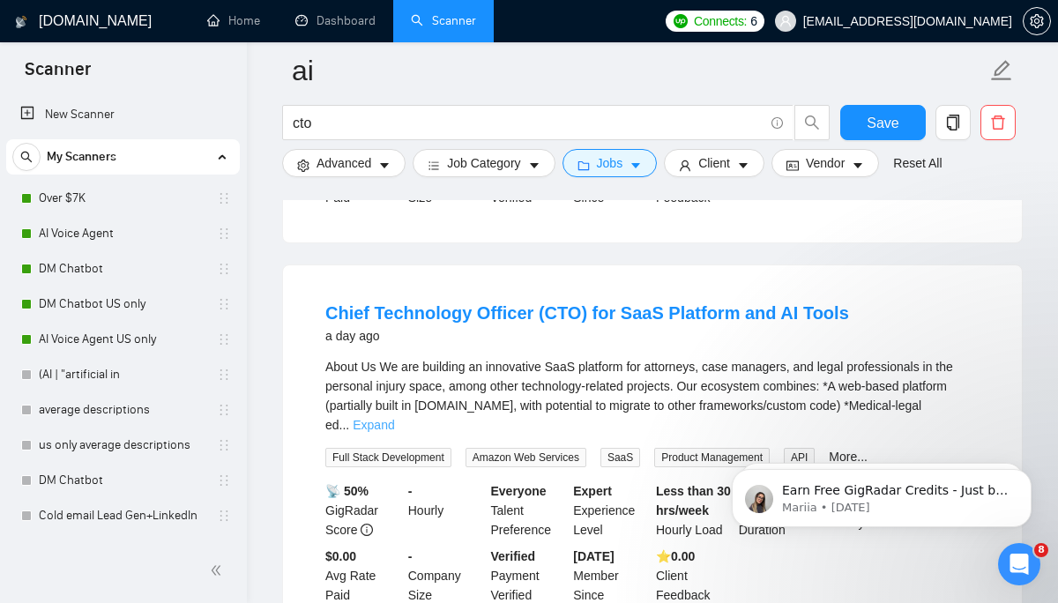
click at [394, 418] on link "Expand" at bounding box center [373, 425] width 41 height 14
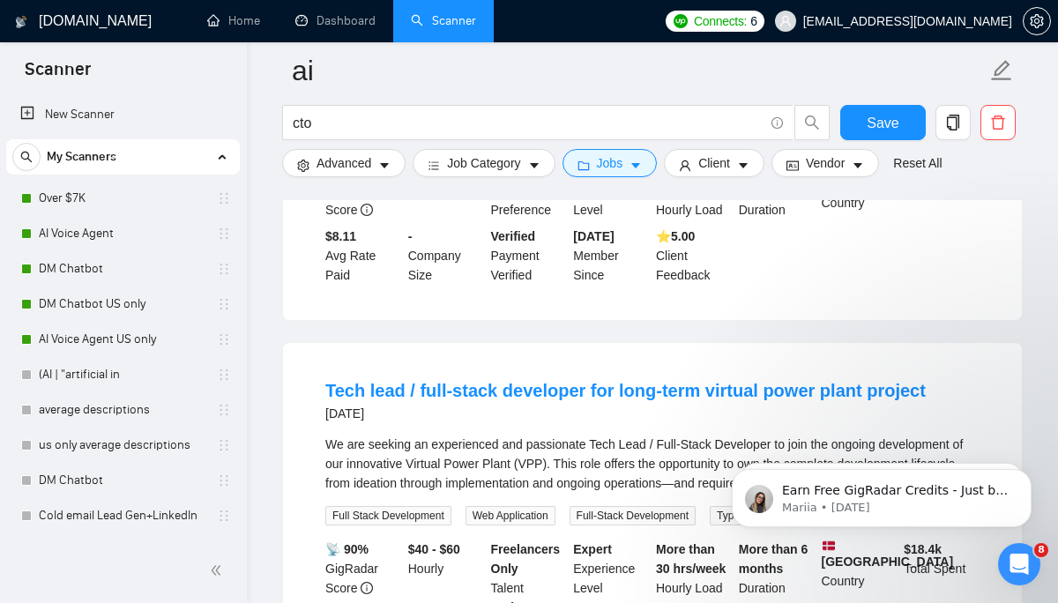
scroll to position [2308, 0]
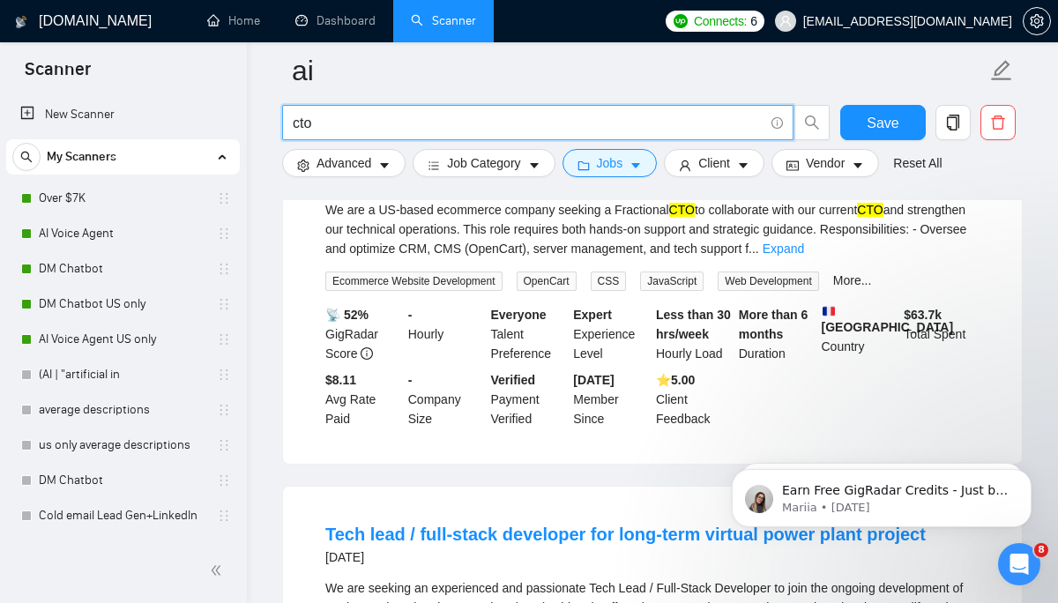
drag, startPoint x: 356, startPoint y: 122, endPoint x: 245, endPoint y: 135, distance: 111.9
click at [244, 137] on section "Scanner New Scanner My Scanners Over $7K AI Voice Agent DM Chatbot DM Chatbot U…" at bounding box center [529, 303] width 1058 height 5222
drag, startPoint x: 354, startPoint y: 123, endPoint x: 288, endPoint y: 122, distance: 65.3
click at [288, 122] on span "cto" at bounding box center [538, 122] width 512 height 35
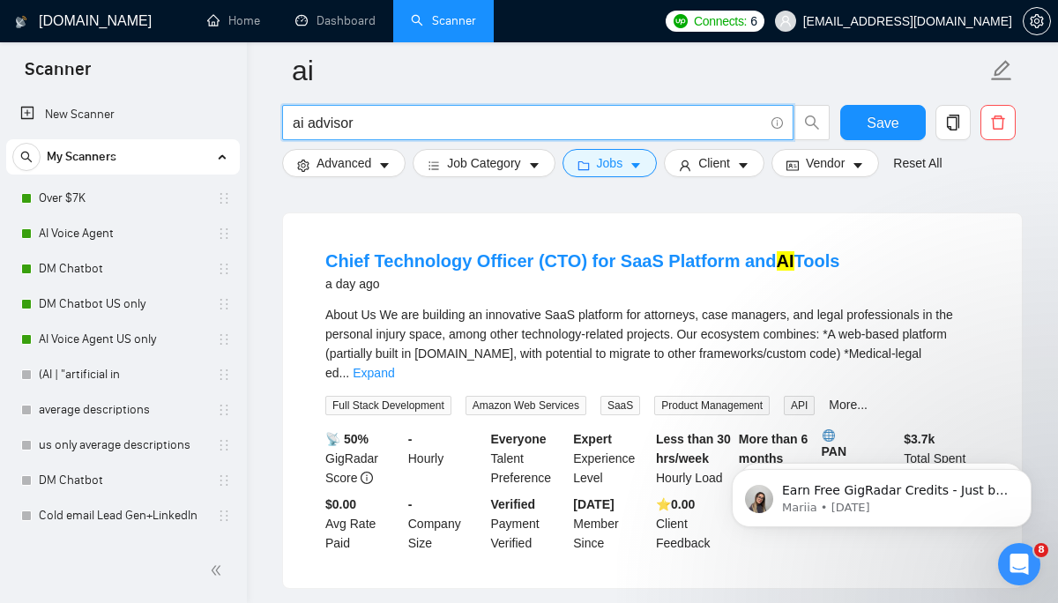
scroll to position [158, 0]
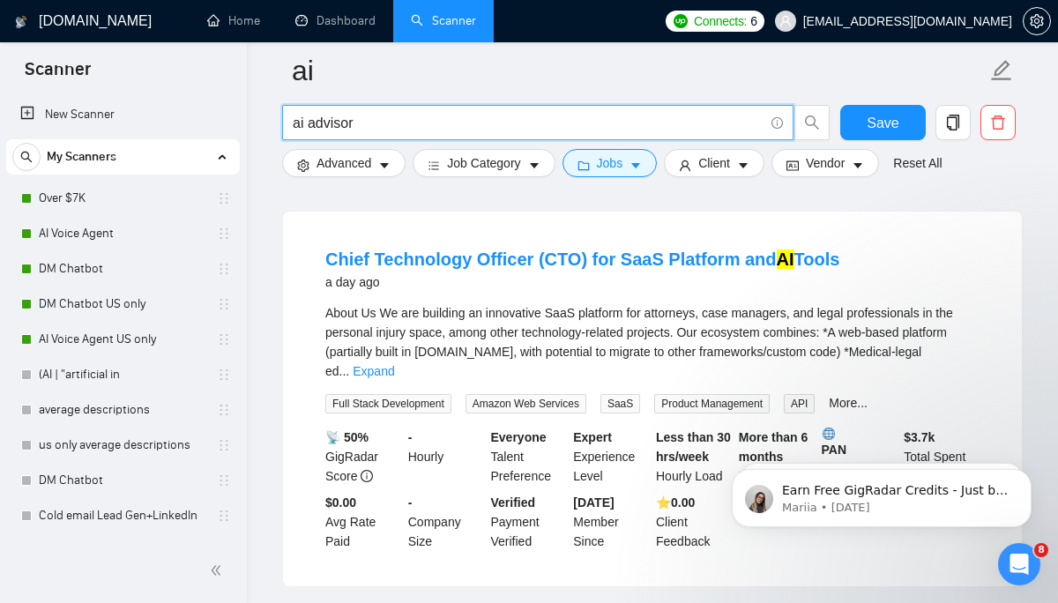
type input "ai advisor"
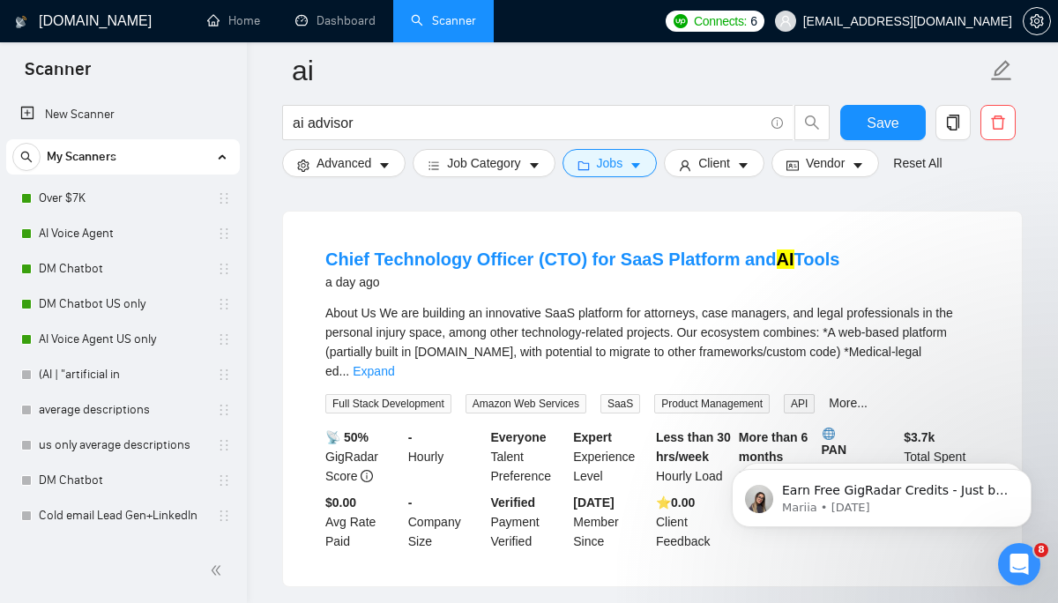
click at [350, 364] on span "..." at bounding box center [345, 371] width 11 height 14
click at [394, 364] on link "Expand" at bounding box center [373, 371] width 41 height 14
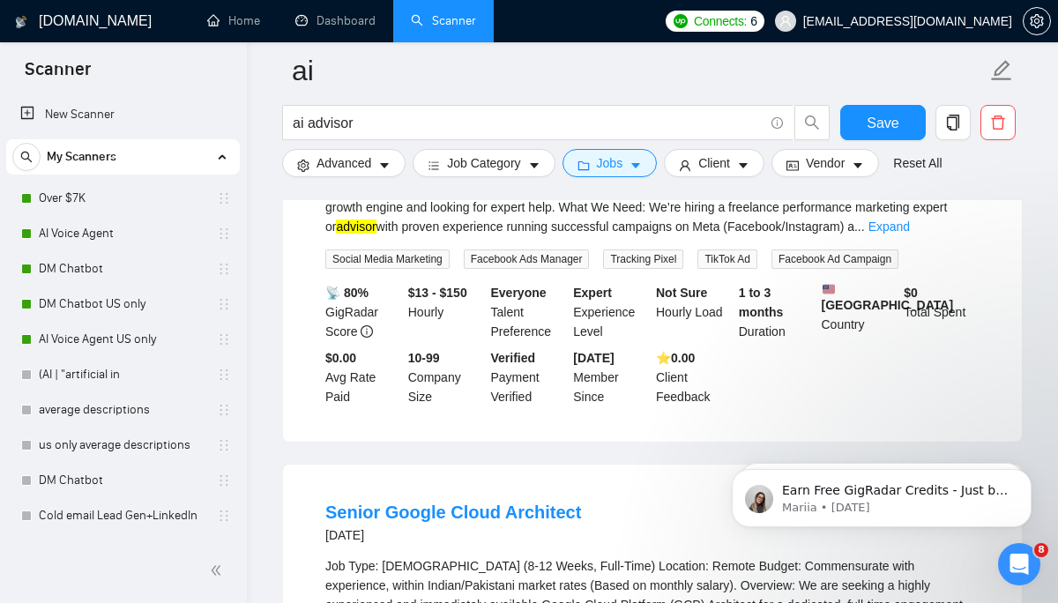
scroll to position [4469, 0]
